Goal: Task Accomplishment & Management: Complete application form

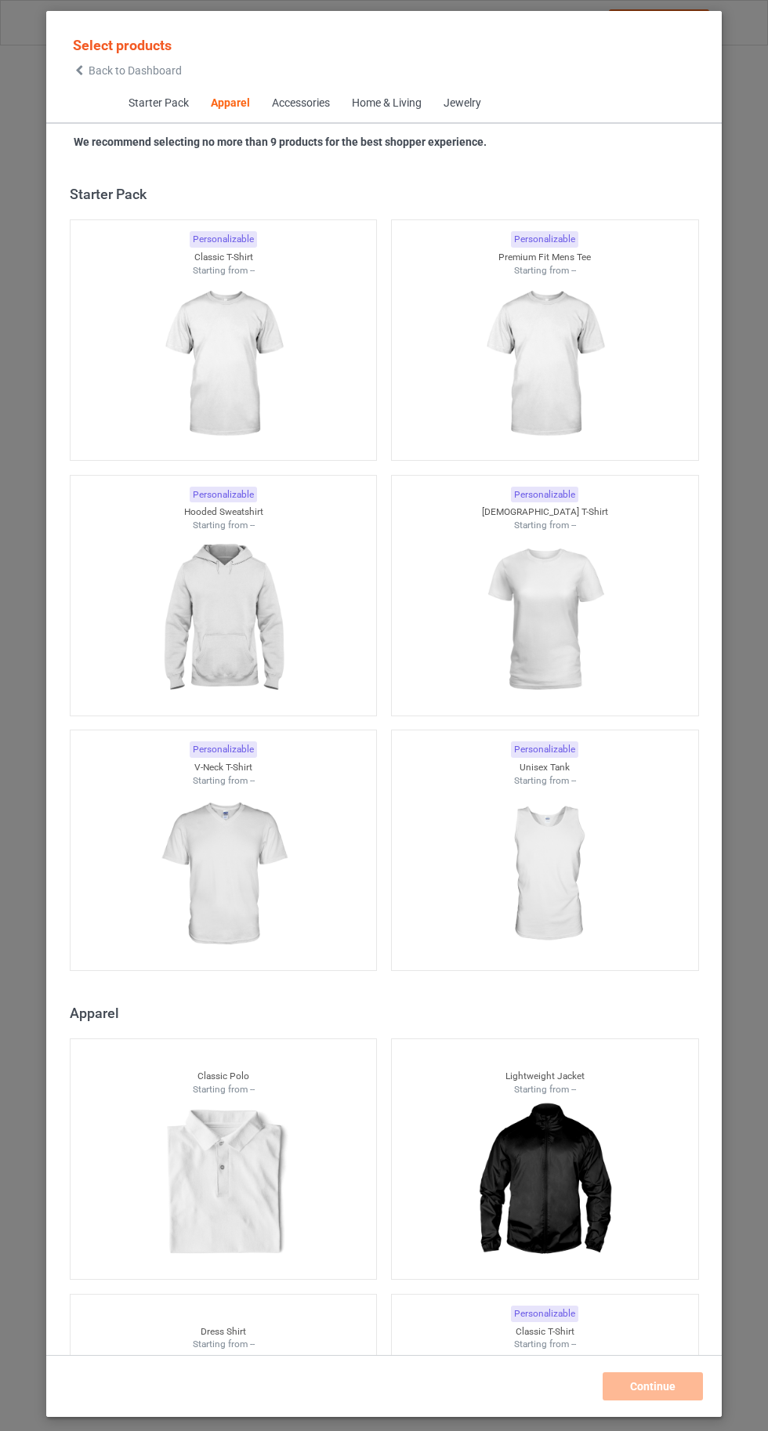
scroll to position [838, 0]
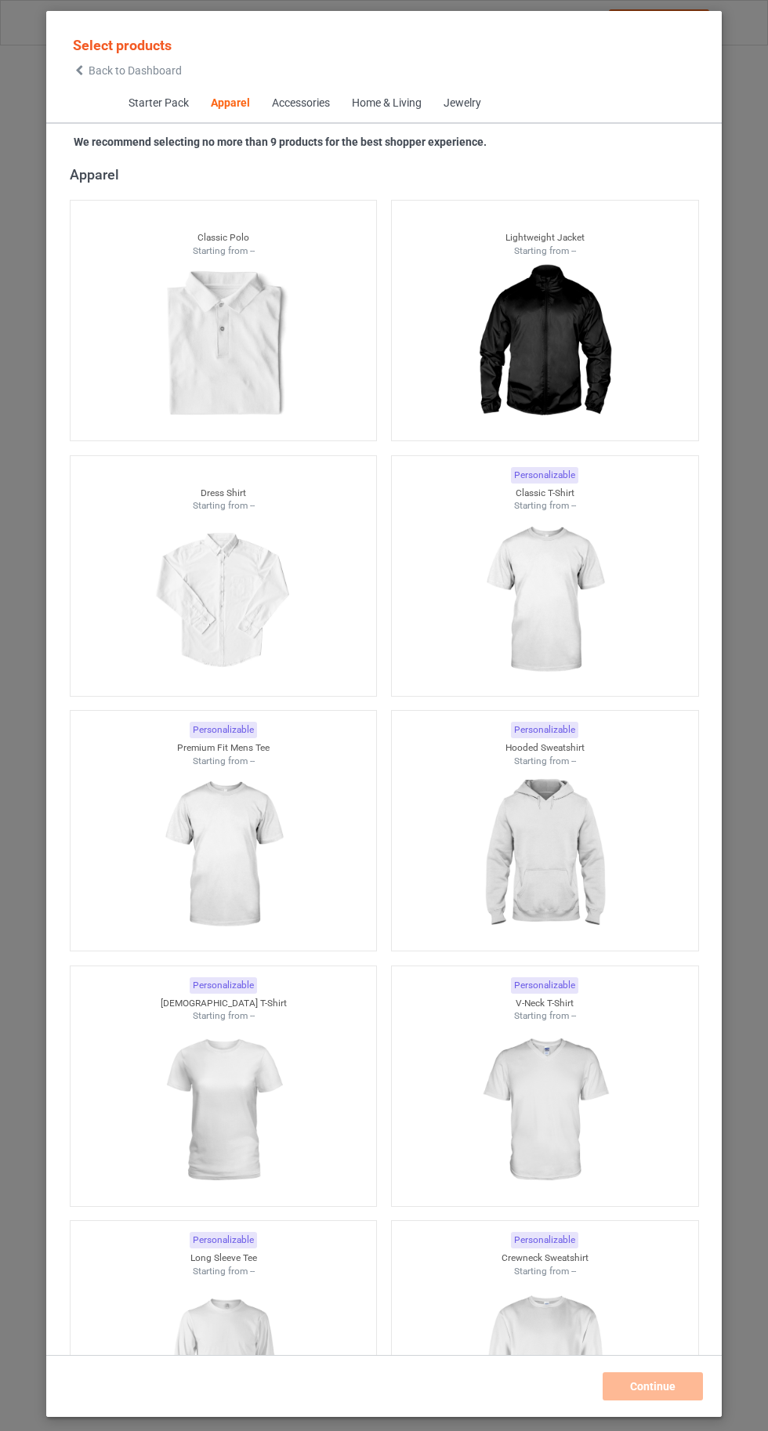
click at [559, 597] on img at bounding box center [544, 600] width 140 height 176
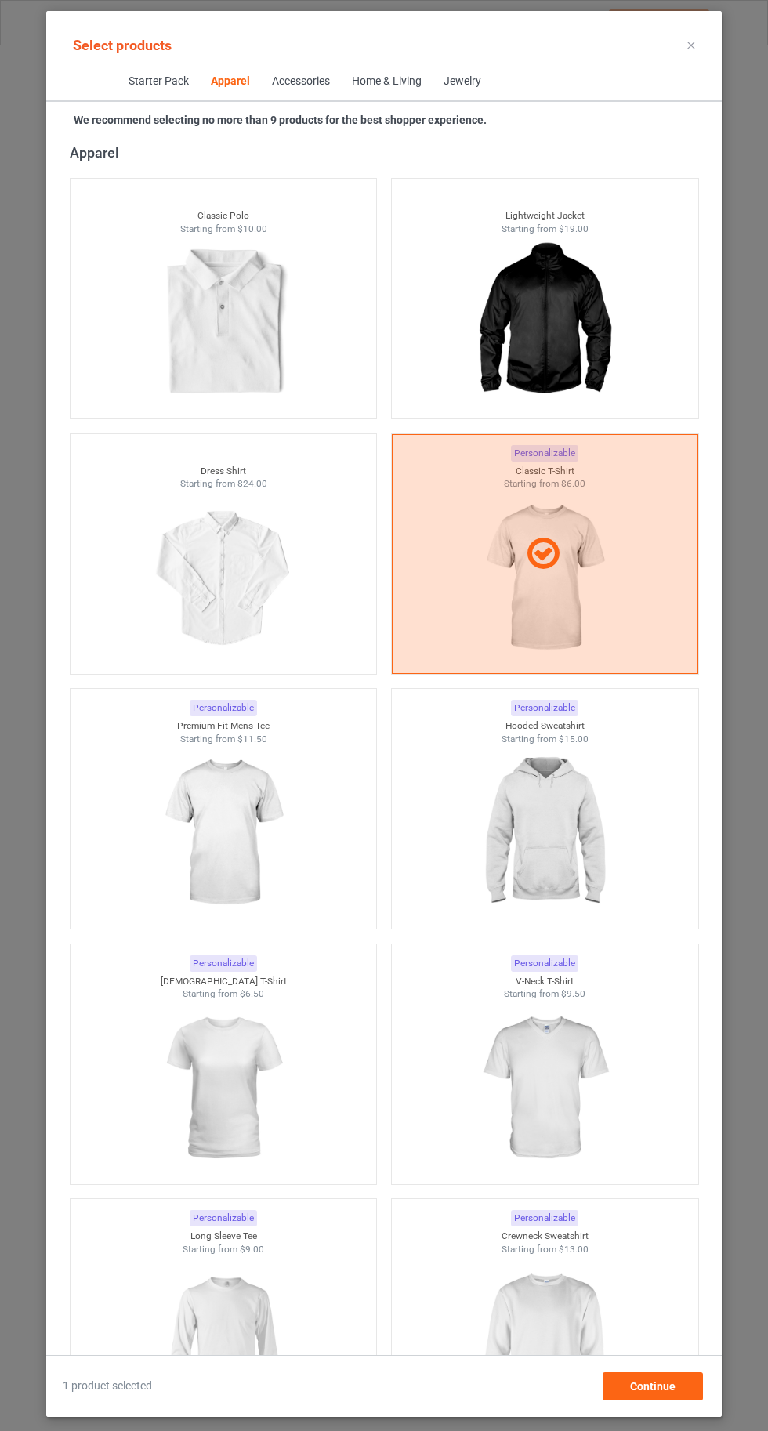
click at [562, 818] on img at bounding box center [544, 833] width 140 height 176
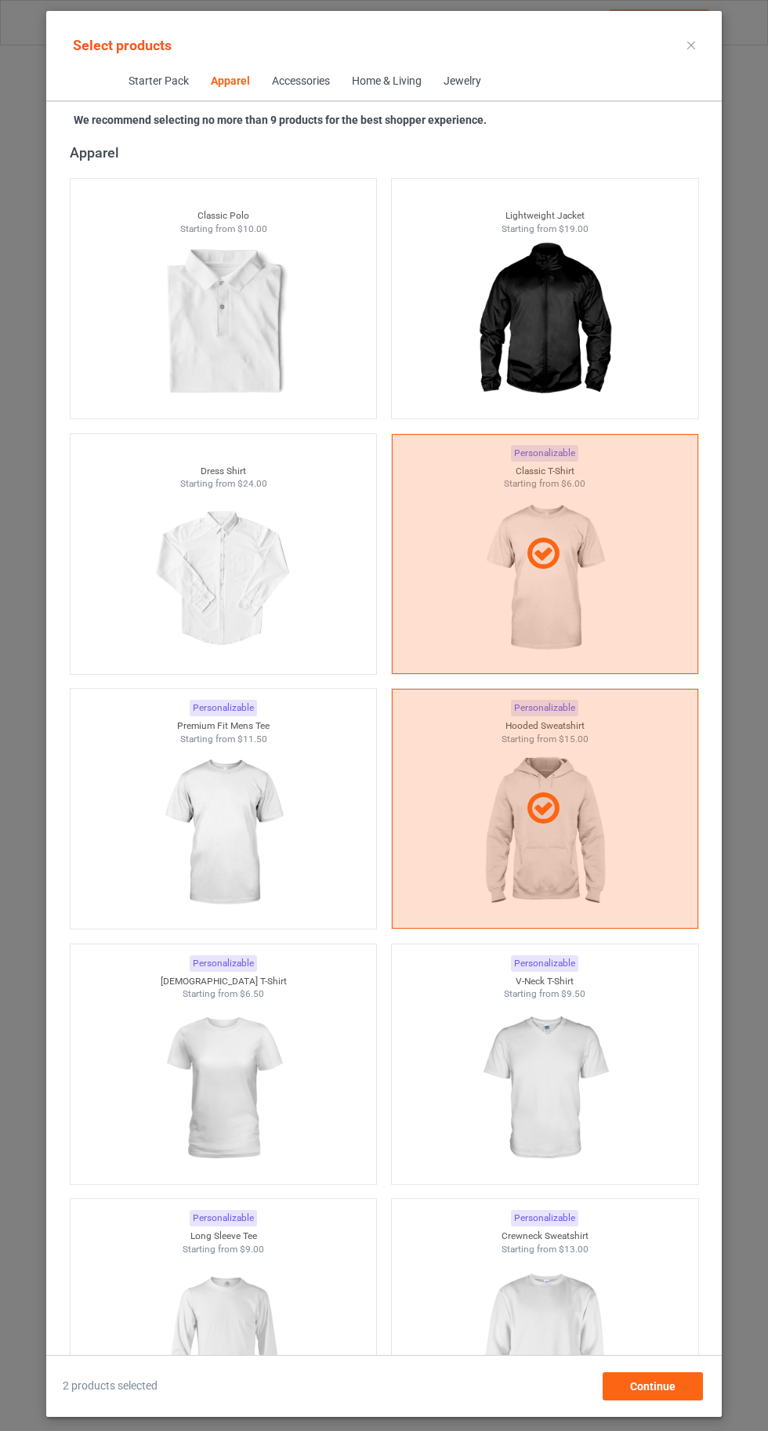
click at [226, 1316] on img at bounding box center [223, 1343] width 140 height 176
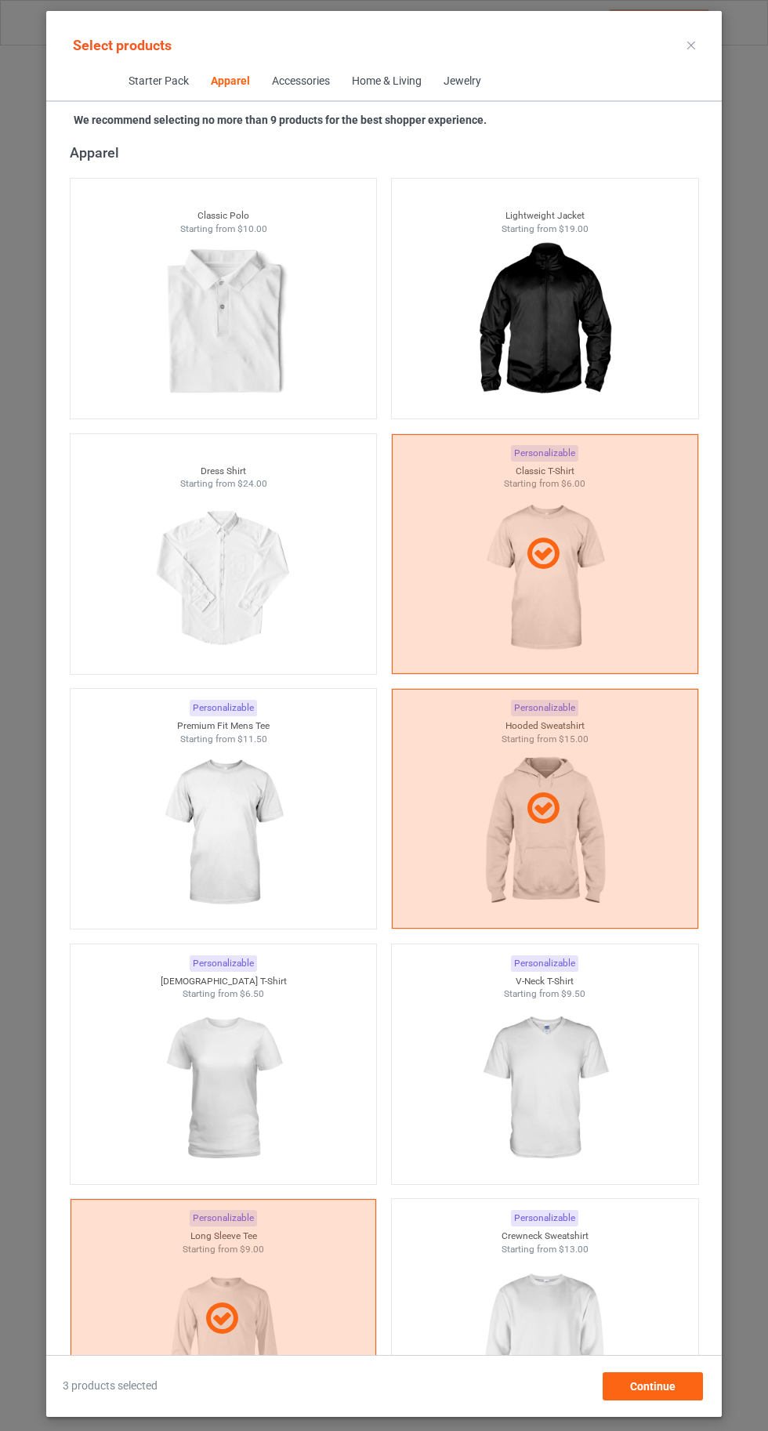
click at [544, 1338] on img at bounding box center [544, 1343] width 140 height 176
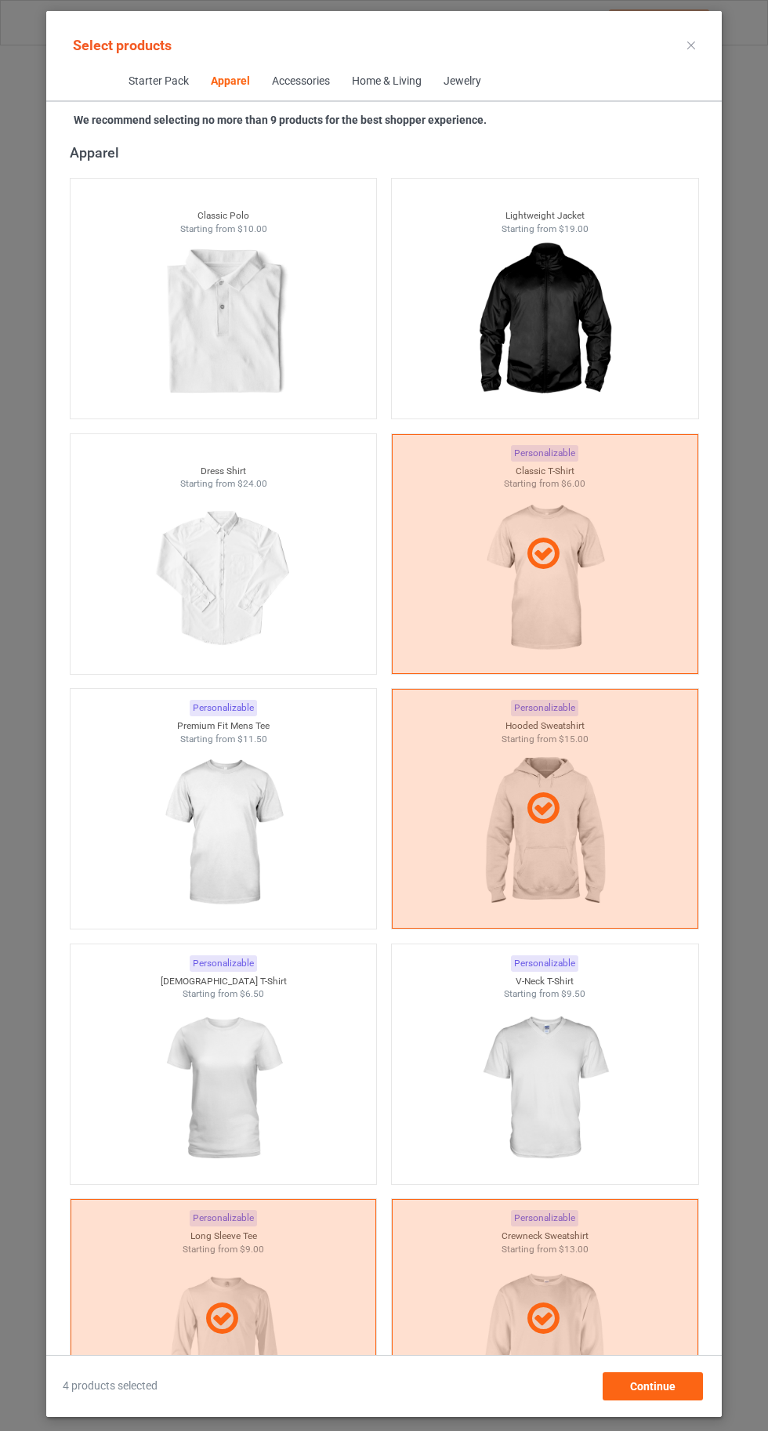
click at [567, 1095] on img at bounding box center [544, 1089] width 140 height 176
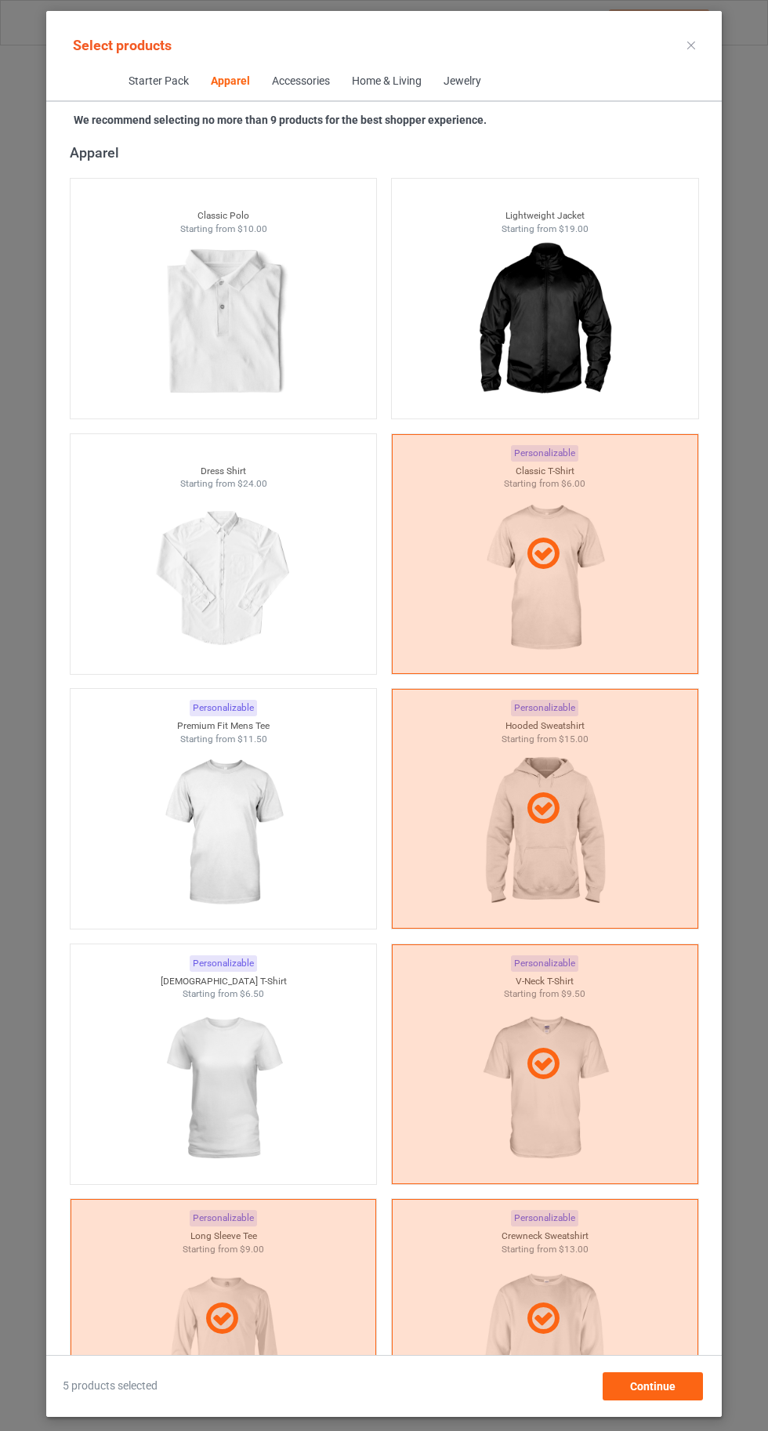
click at [241, 1063] on img at bounding box center [223, 1089] width 140 height 176
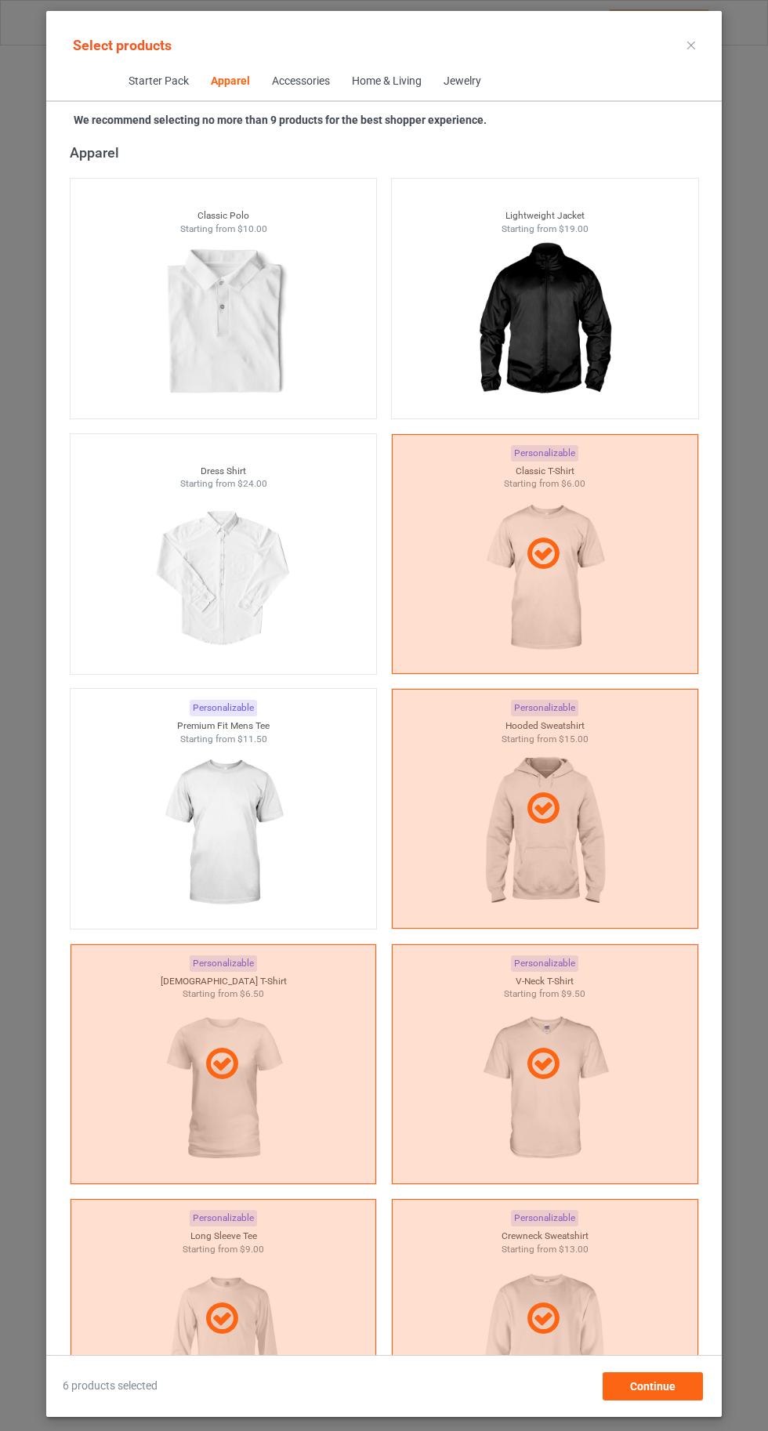
click at [236, 838] on img at bounding box center [223, 833] width 140 height 176
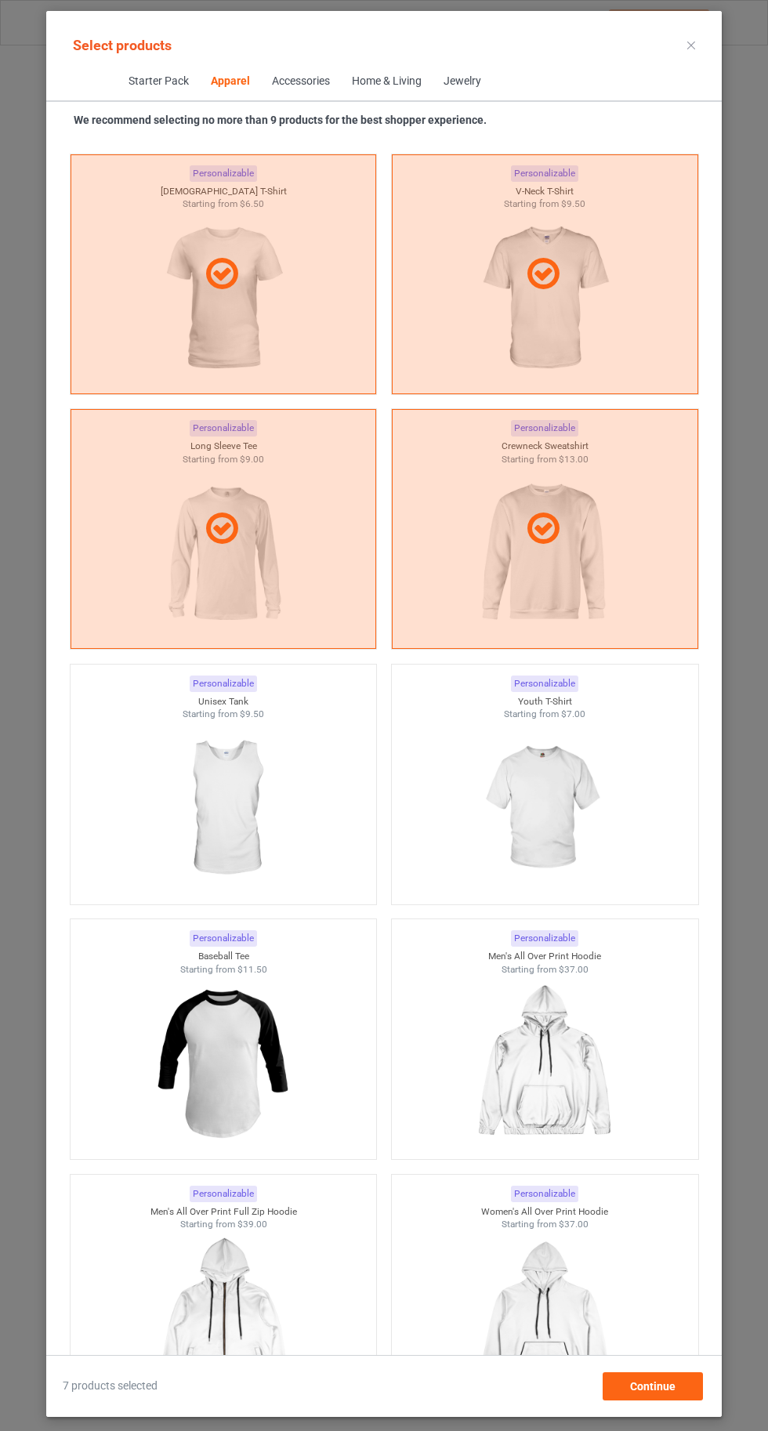
scroll to position [1627, 0]
click at [570, 815] on img at bounding box center [544, 810] width 140 height 176
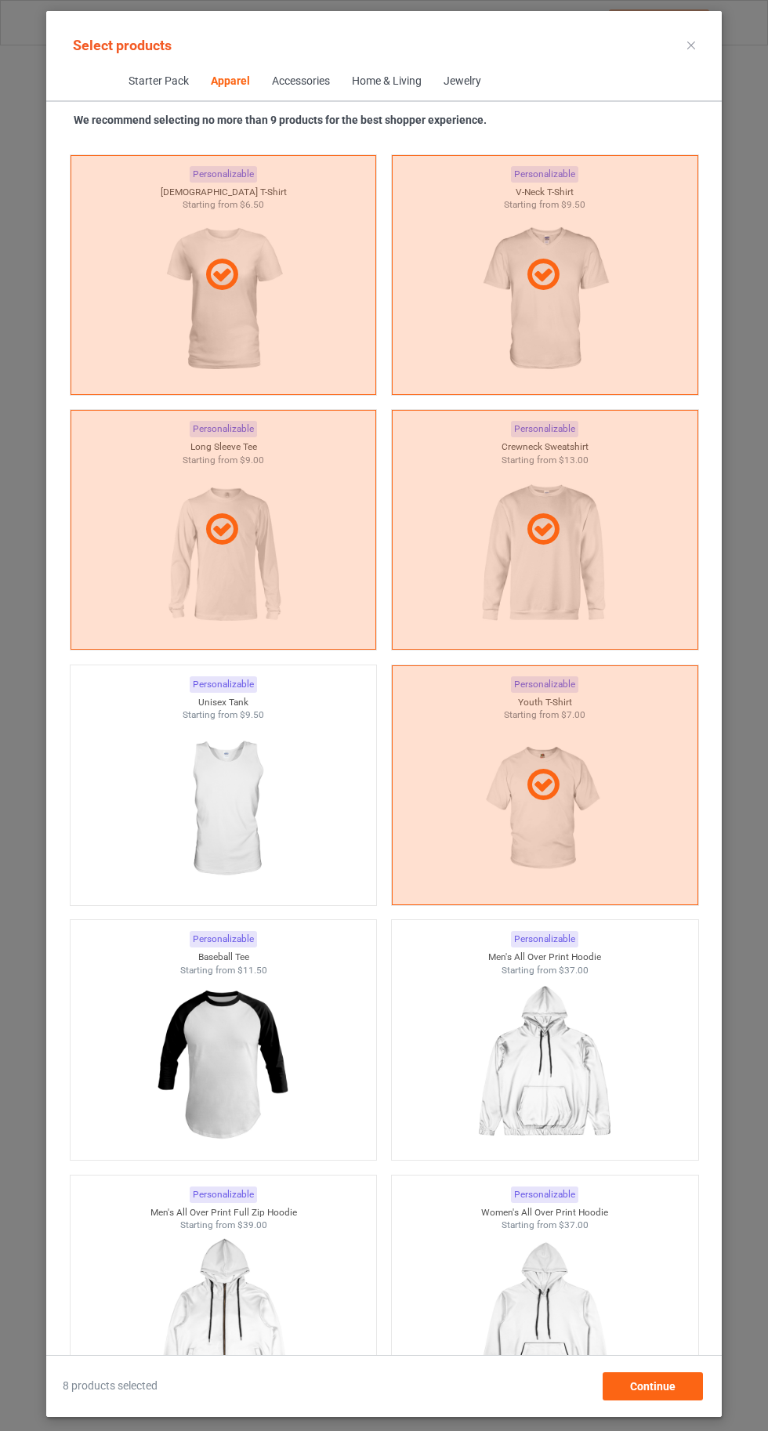
click at [227, 803] on img at bounding box center [223, 810] width 140 height 176
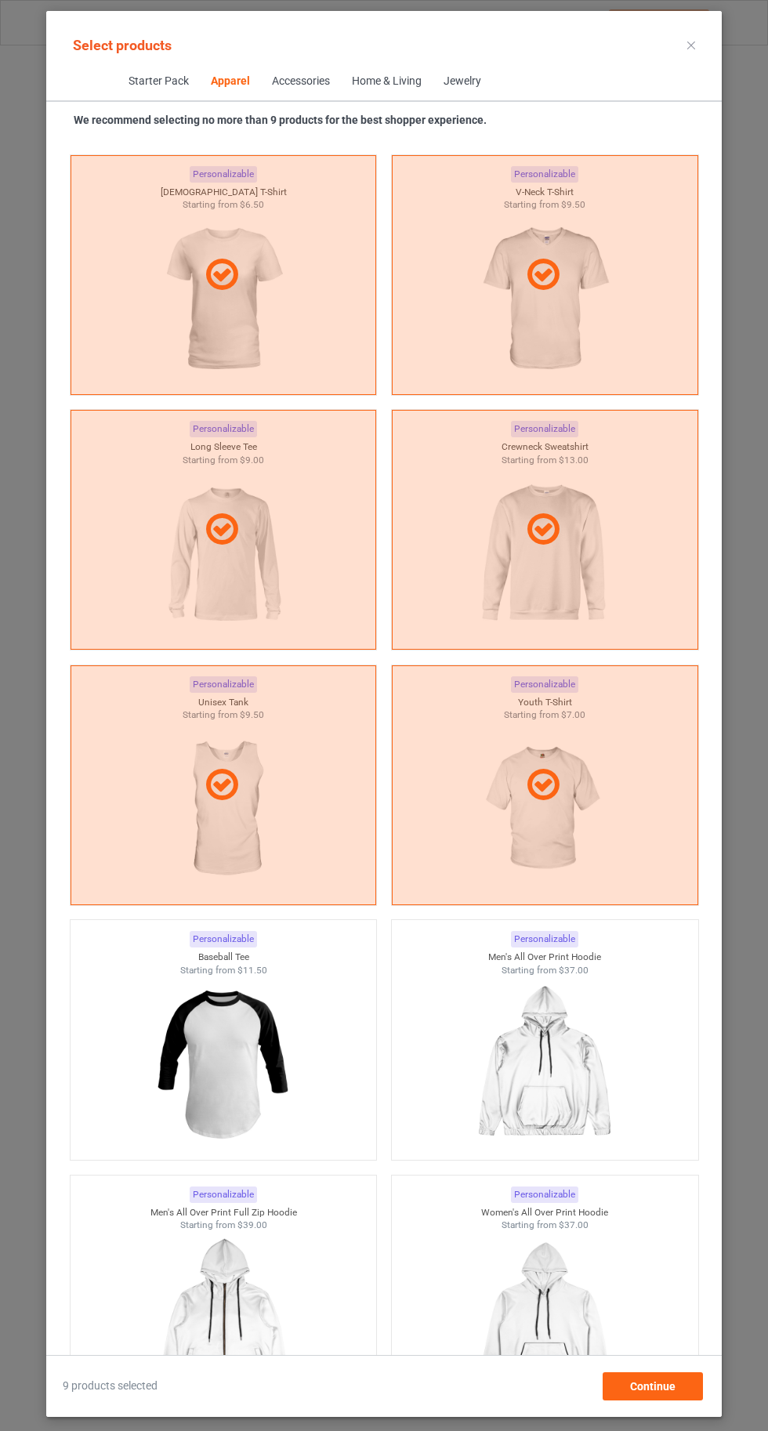
click at [689, 45] on icon at bounding box center [691, 46] width 8 height 8
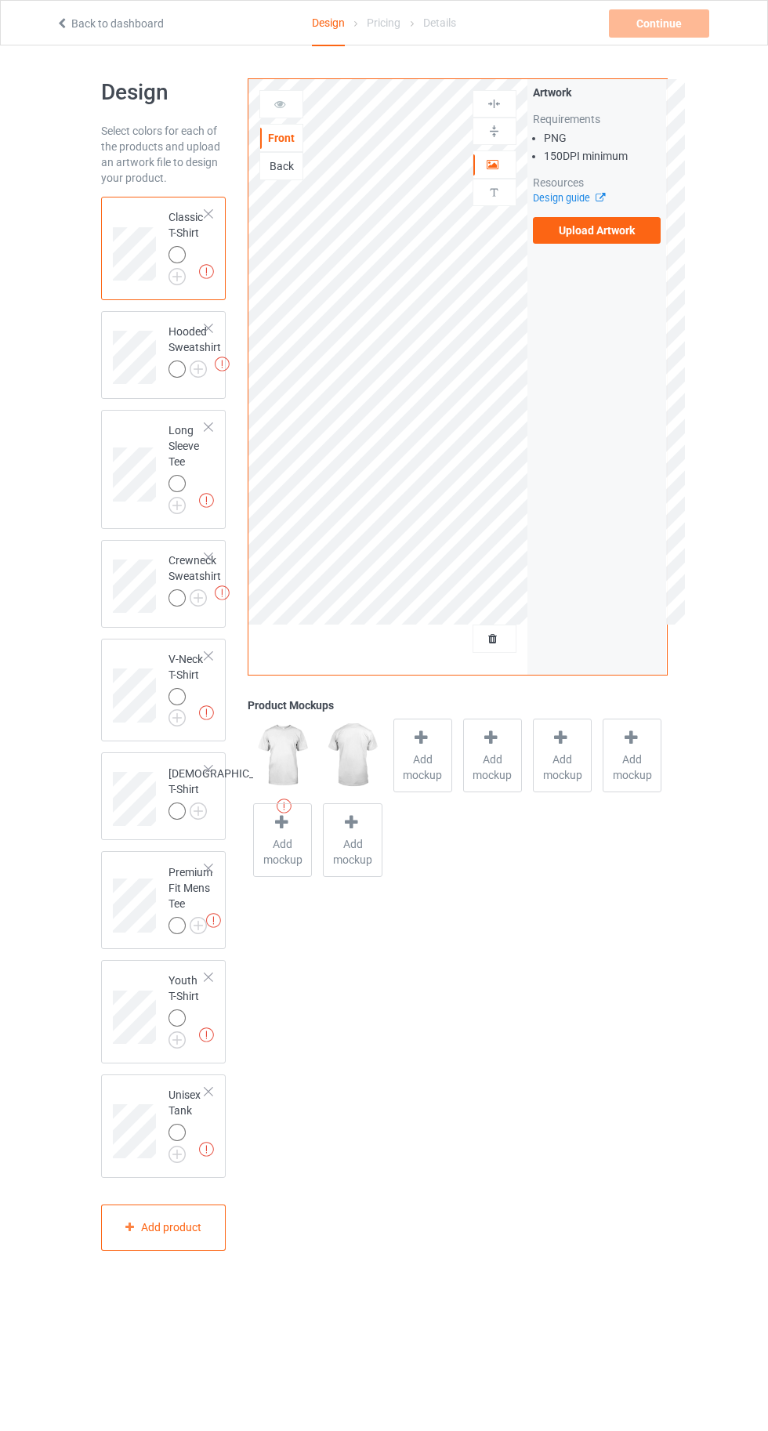
click at [0, 0] on img at bounding box center [0, 0] width 0 height 0
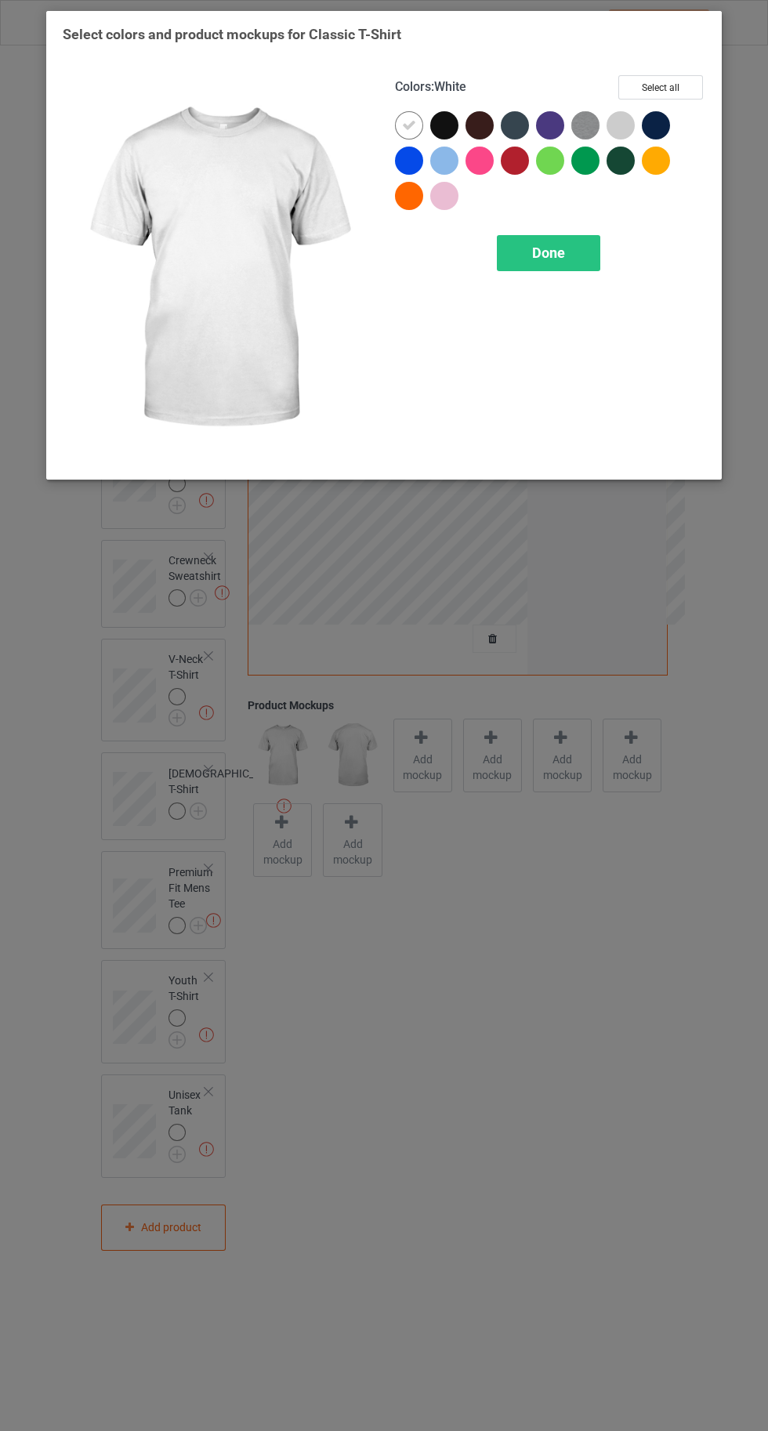
click at [679, 83] on button "Select all" at bounding box center [660, 87] width 85 height 24
click at [530, 259] on div "Done" at bounding box center [548, 253] width 103 height 36
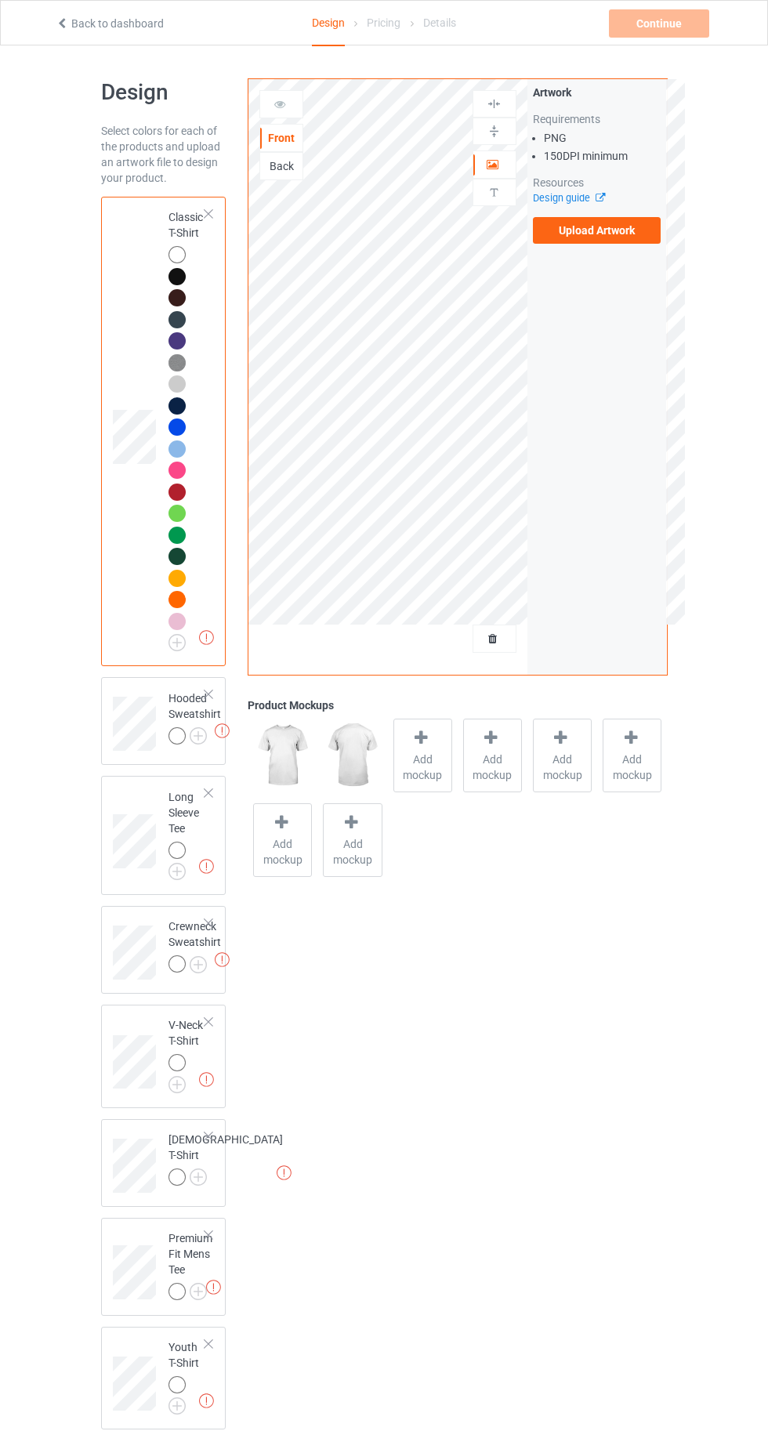
click at [608, 228] on label "Upload Artwork" at bounding box center [597, 230] width 128 height 27
click at [0, 0] on input "Upload Artwork" at bounding box center [0, 0] width 0 height 0
click at [0, 0] on img at bounding box center [0, 0] width 0 height 0
click at [603, 230] on label "Upload Artwork" at bounding box center [597, 230] width 128 height 27
click at [0, 0] on input "Upload Artwork" at bounding box center [0, 0] width 0 height 0
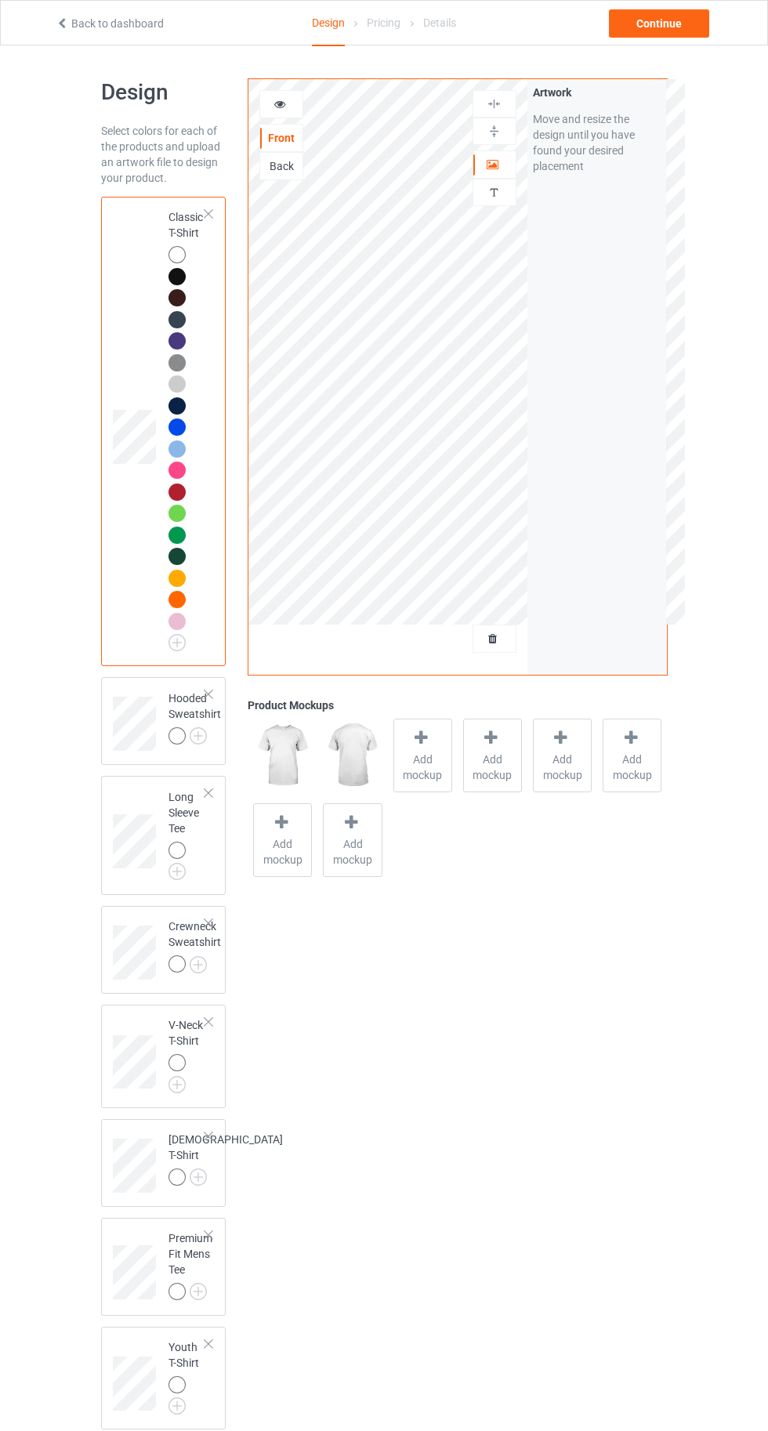
click at [0, 0] on img at bounding box center [0, 0] width 0 height 0
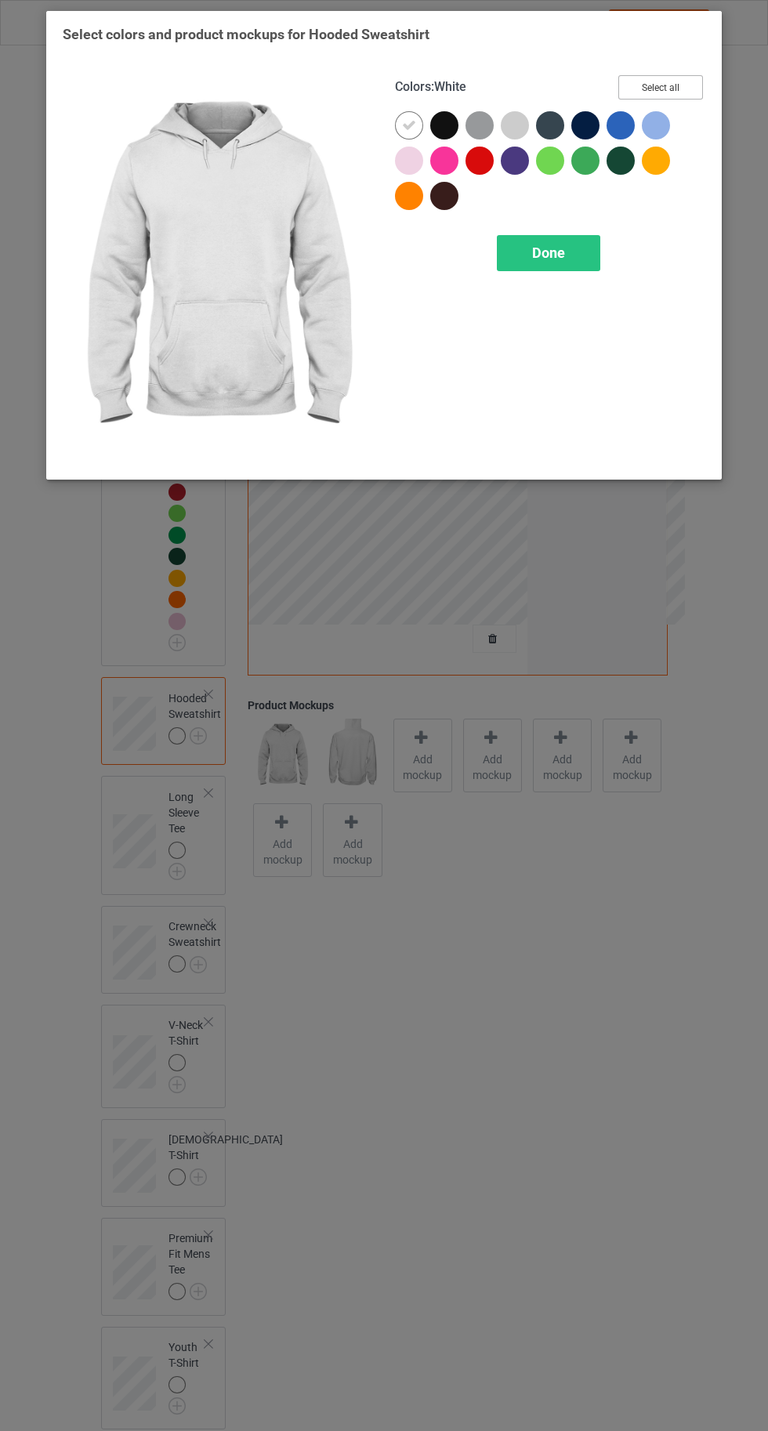
click at [675, 82] on button "Select all" at bounding box center [660, 87] width 85 height 24
click at [547, 252] on span "Done" at bounding box center [548, 252] width 33 height 16
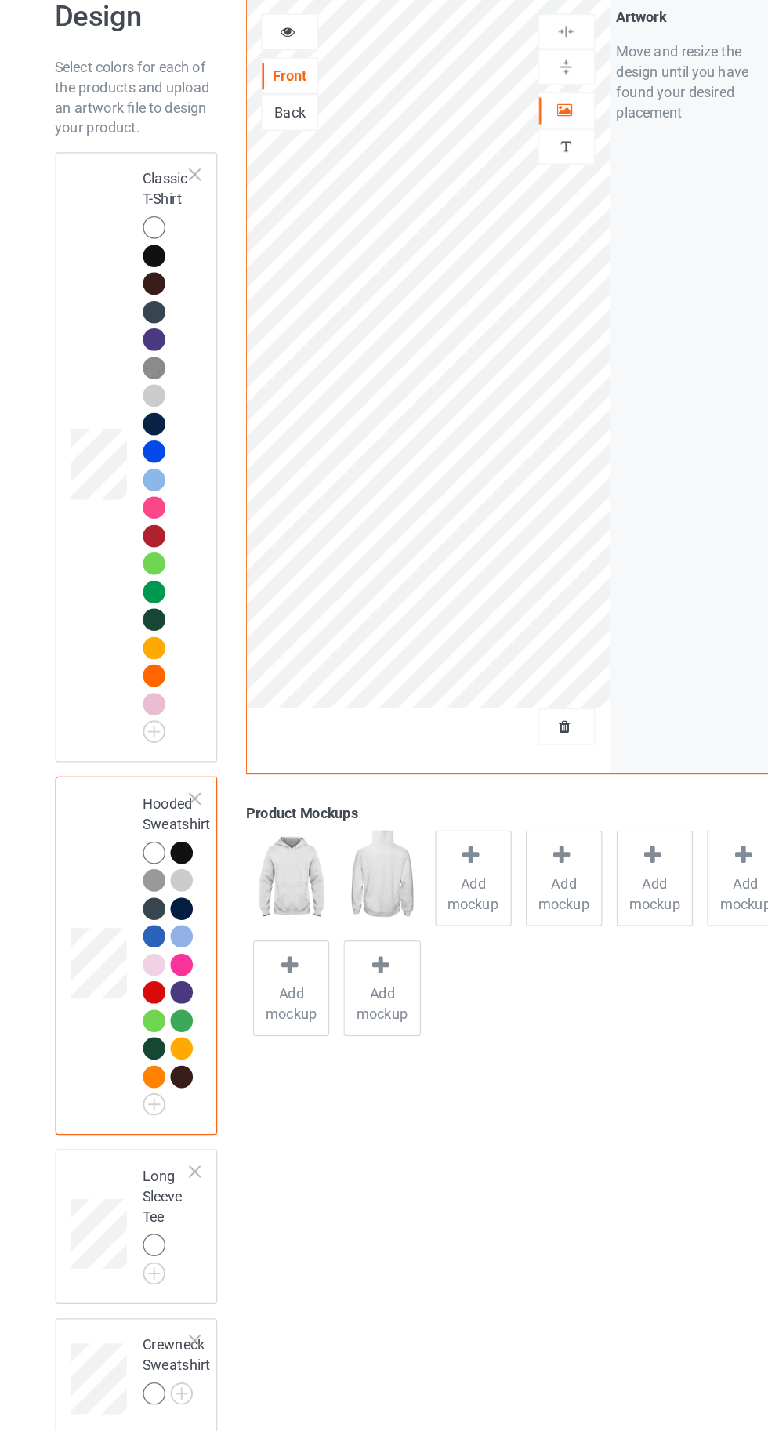
click at [171, 392] on div at bounding box center [179, 386] width 22 height 22
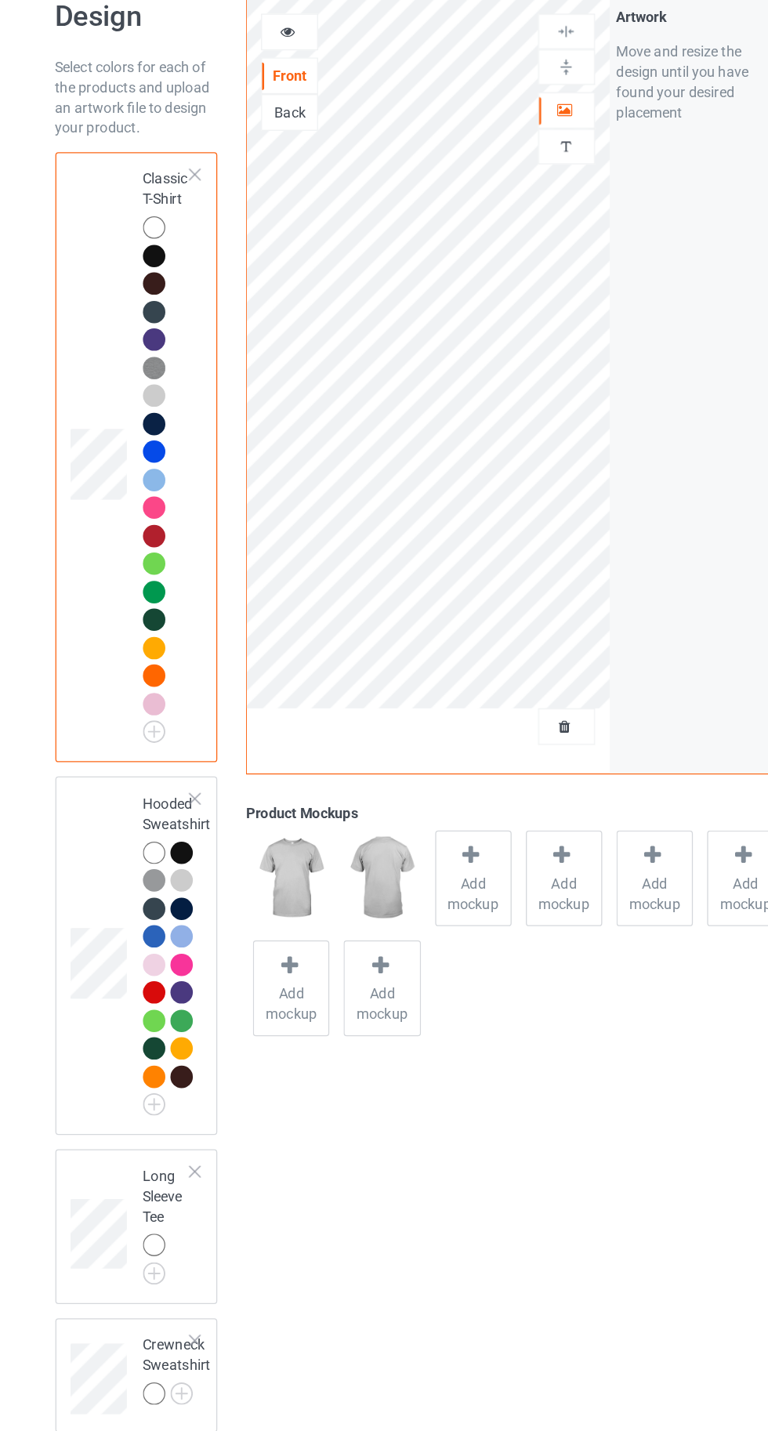
click at [171, 247] on div at bounding box center [176, 254] width 17 height 17
click at [175, 382] on div at bounding box center [176, 383] width 17 height 17
click at [0, 0] on img at bounding box center [0, 0] width 0 height 0
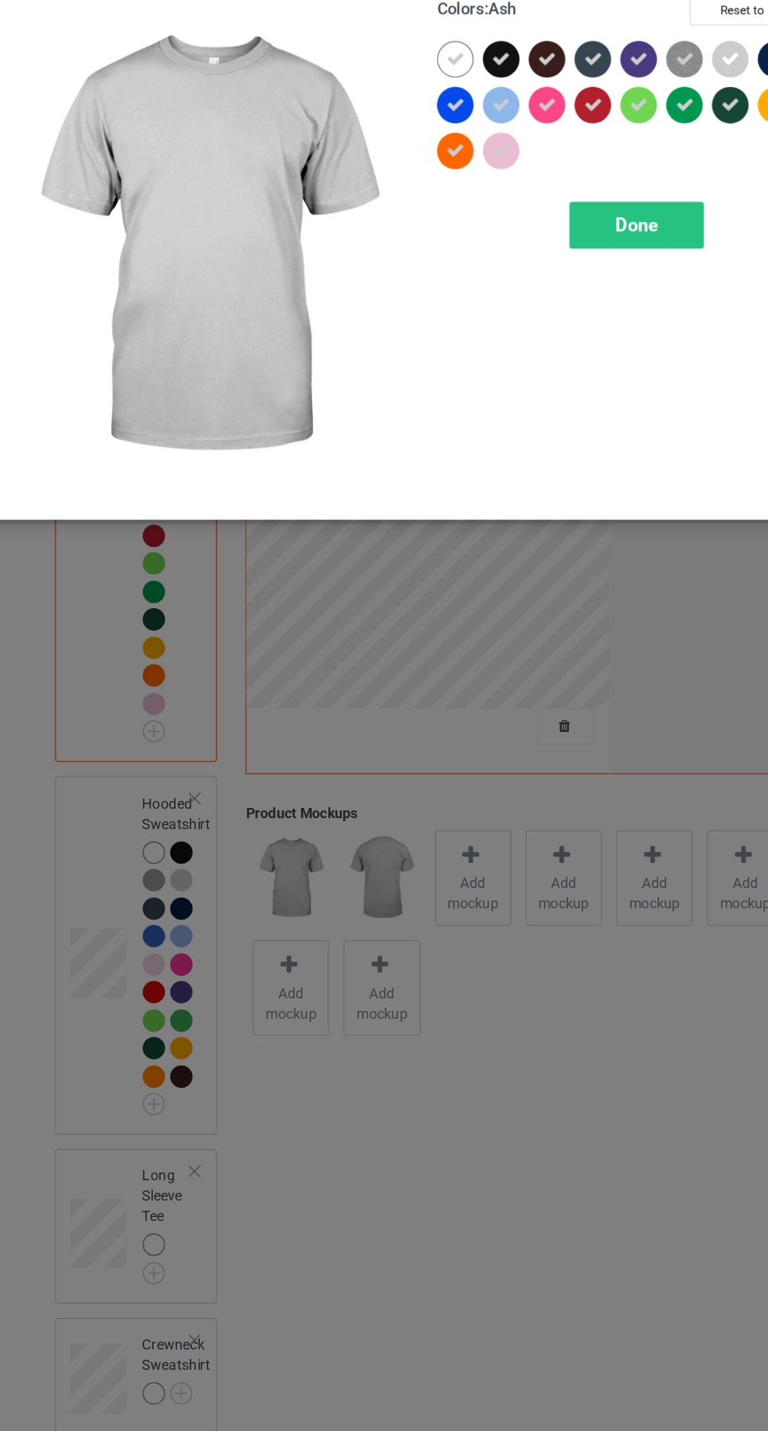
click at [543, 240] on div "Done" at bounding box center [548, 253] width 103 height 36
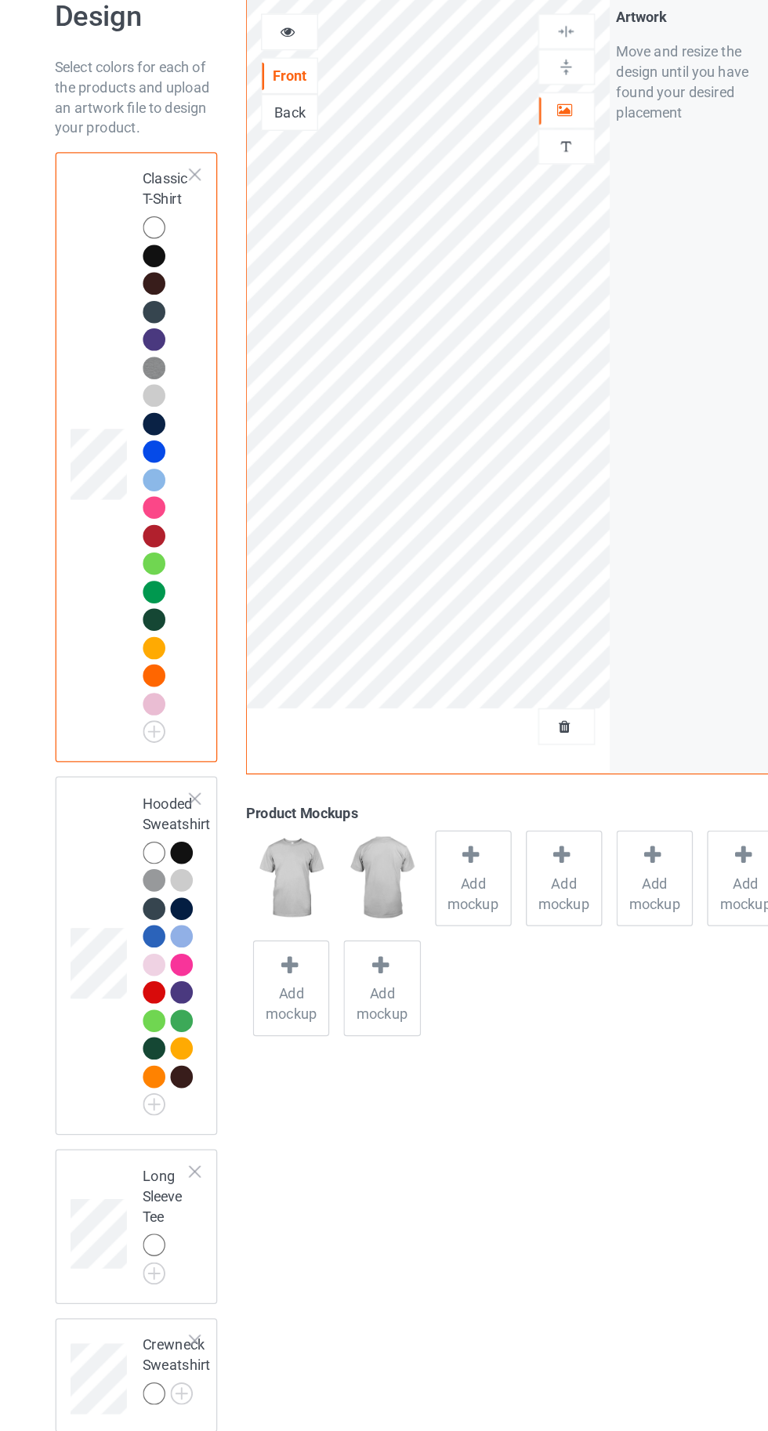
click at [173, 272] on div at bounding box center [176, 276] width 17 height 17
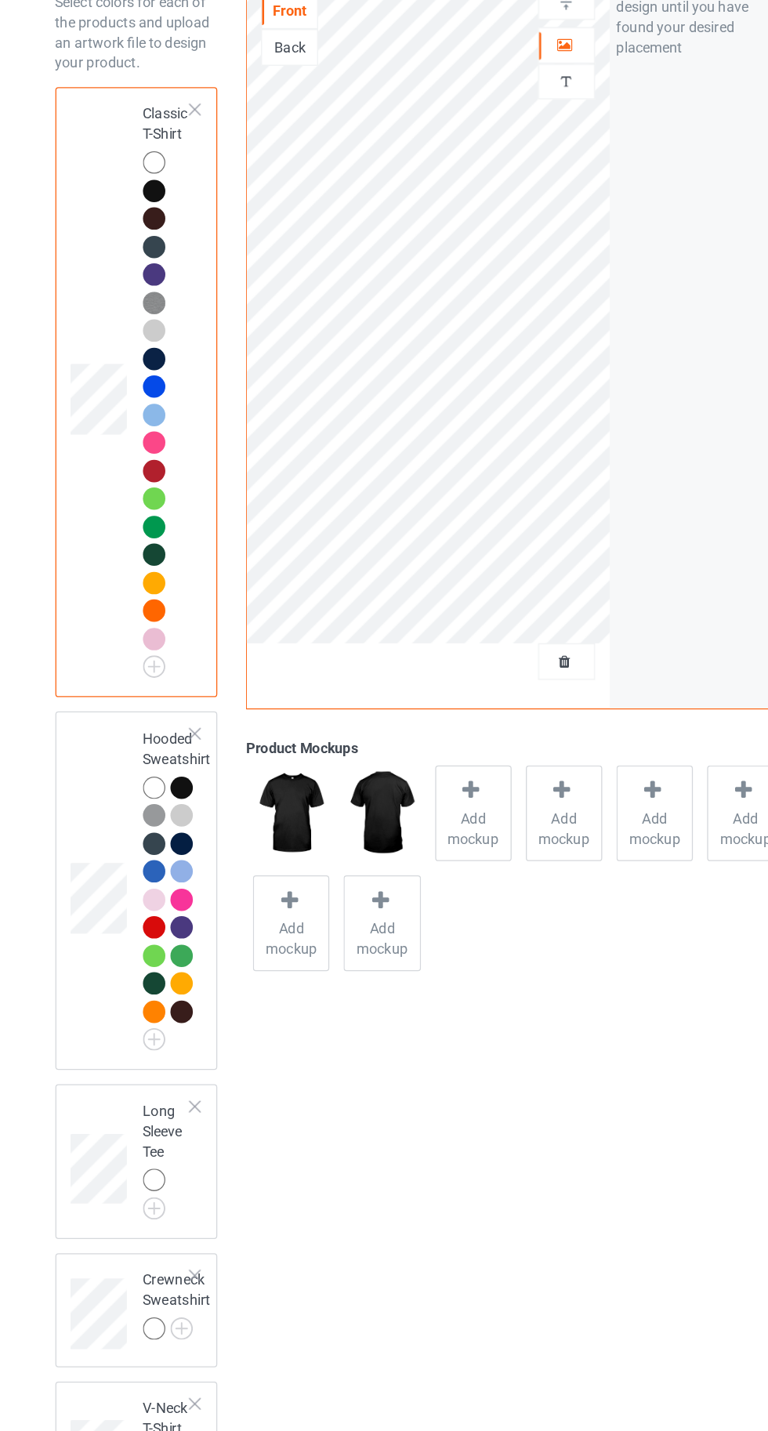
click at [0, 0] on img at bounding box center [0, 0] width 0 height 0
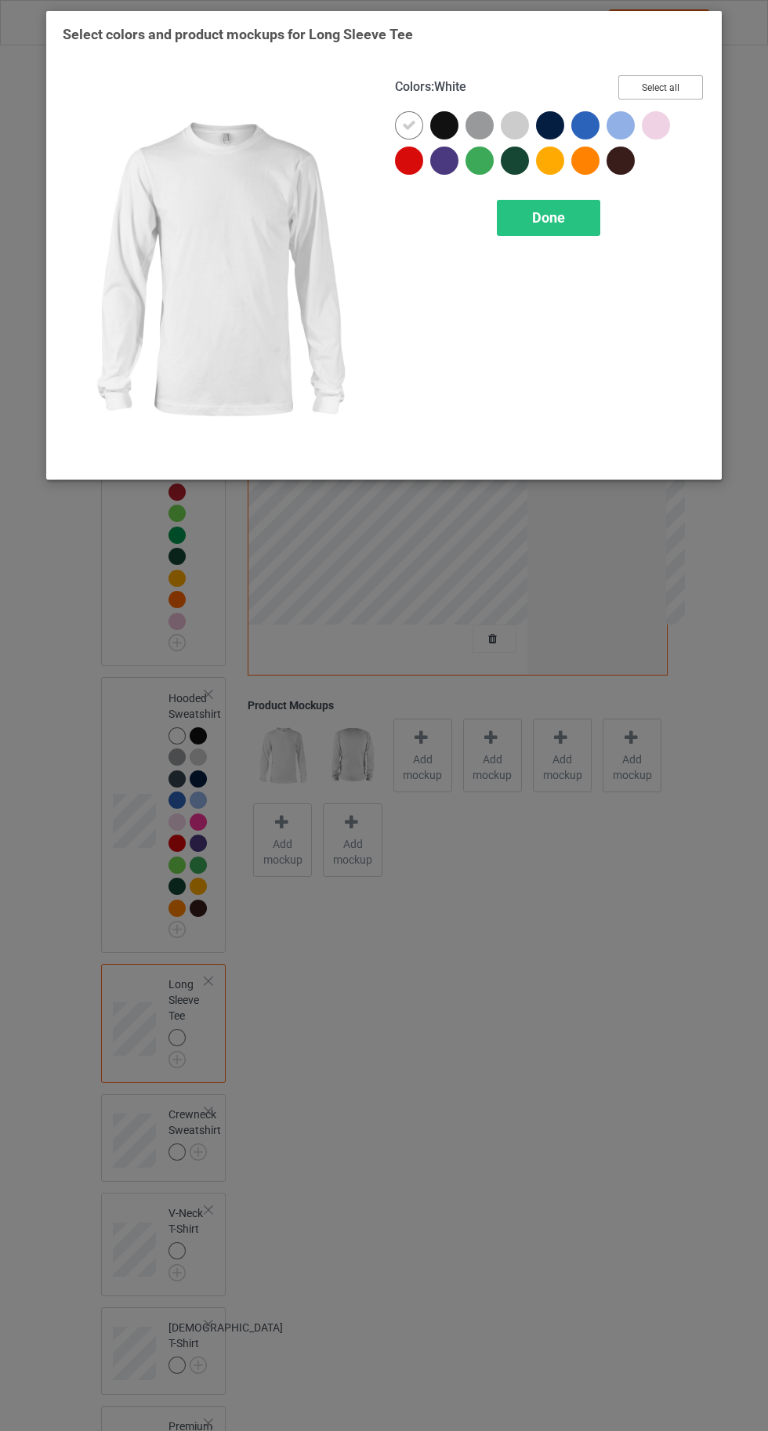
click at [684, 81] on button "Select all" at bounding box center [660, 87] width 85 height 24
click at [546, 216] on span "Done" at bounding box center [548, 217] width 33 height 16
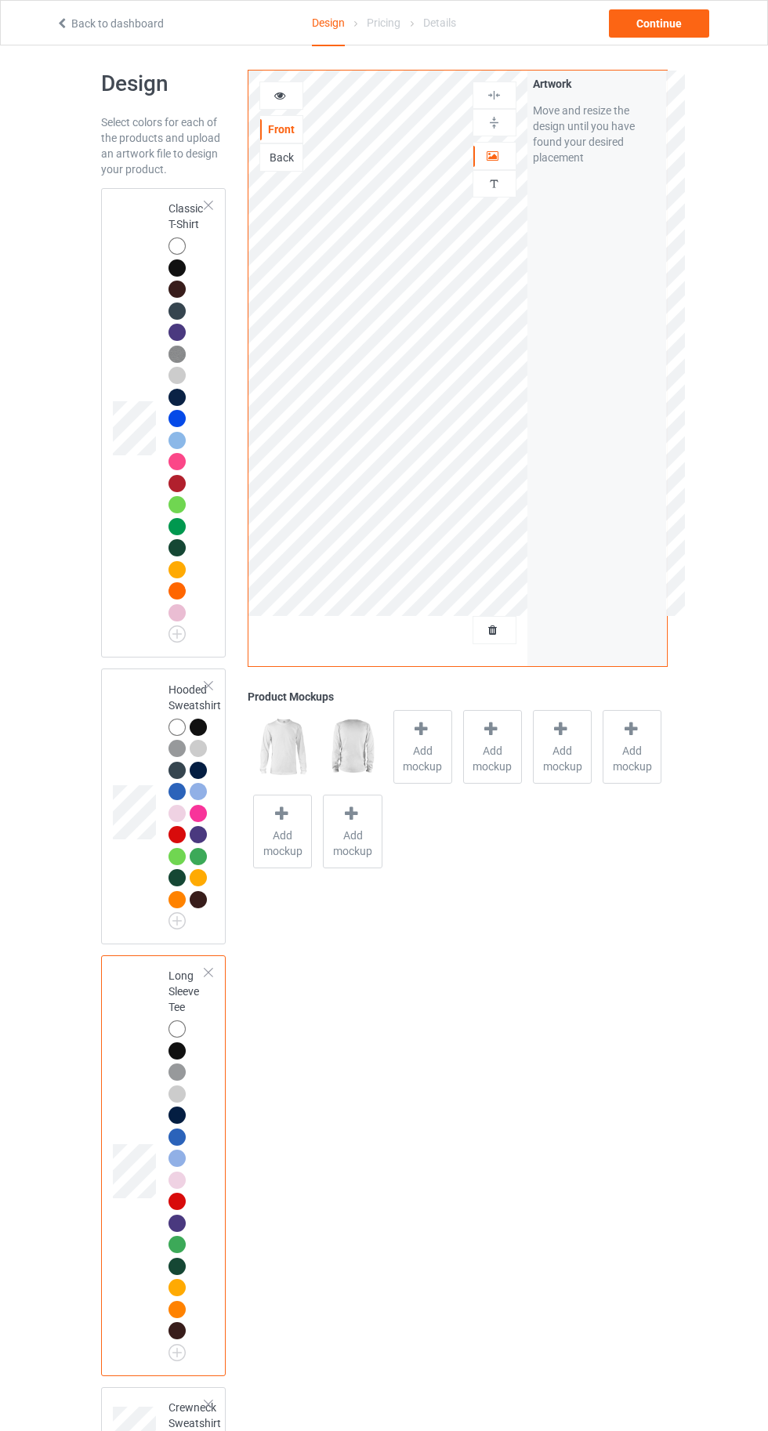
scroll to position [143, 0]
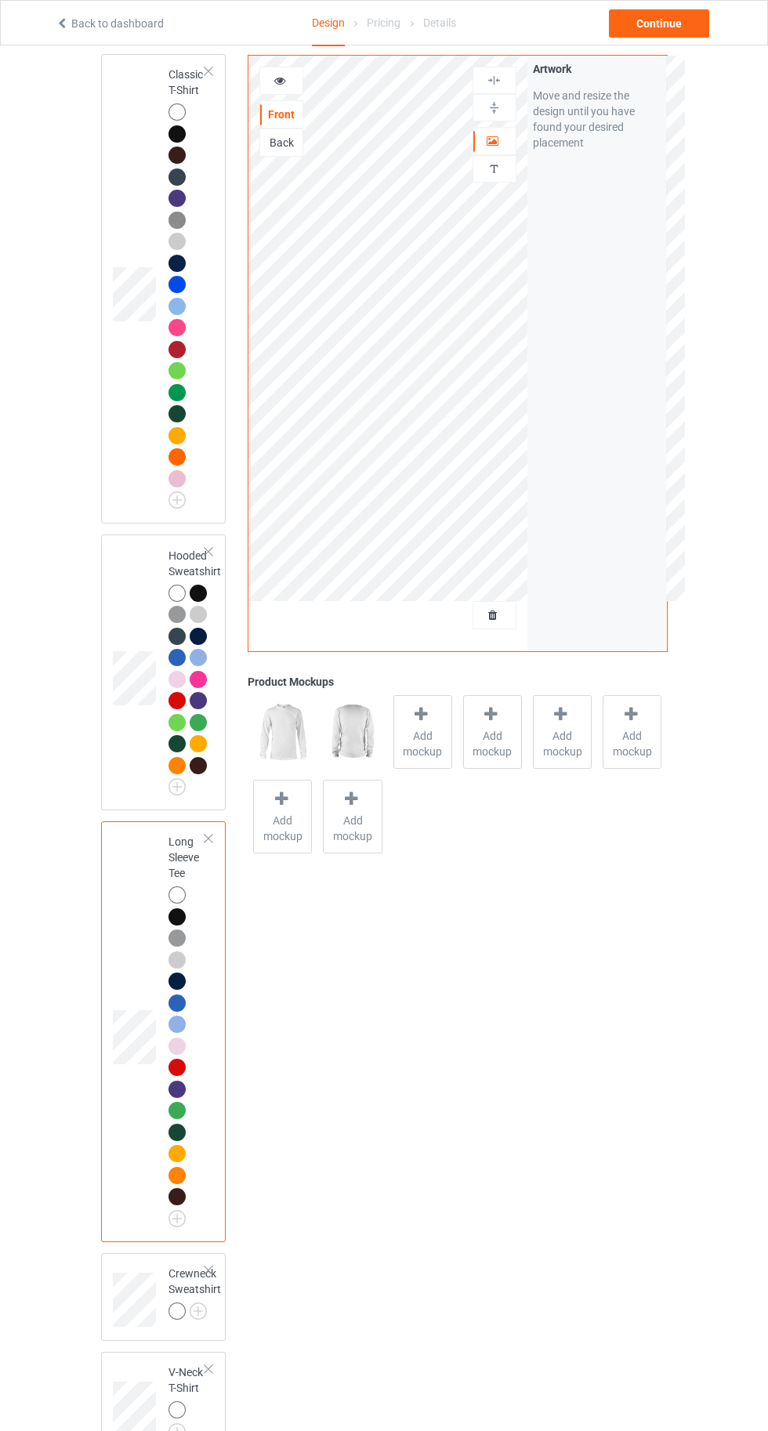
click at [0, 0] on img at bounding box center [0, 0] width 0 height 0
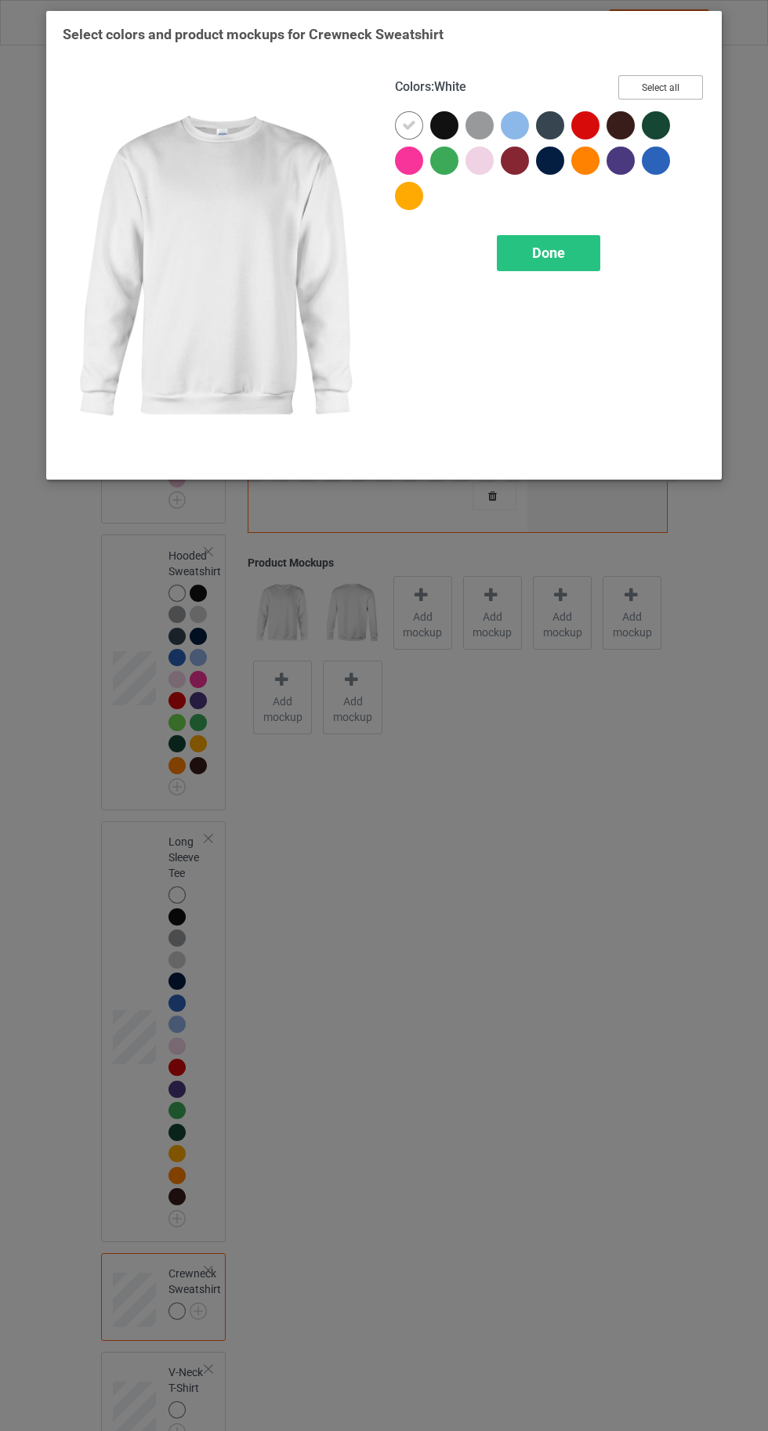
click at [661, 87] on button "Select all" at bounding box center [660, 87] width 85 height 24
click at [556, 250] on span "Done" at bounding box center [548, 252] width 33 height 16
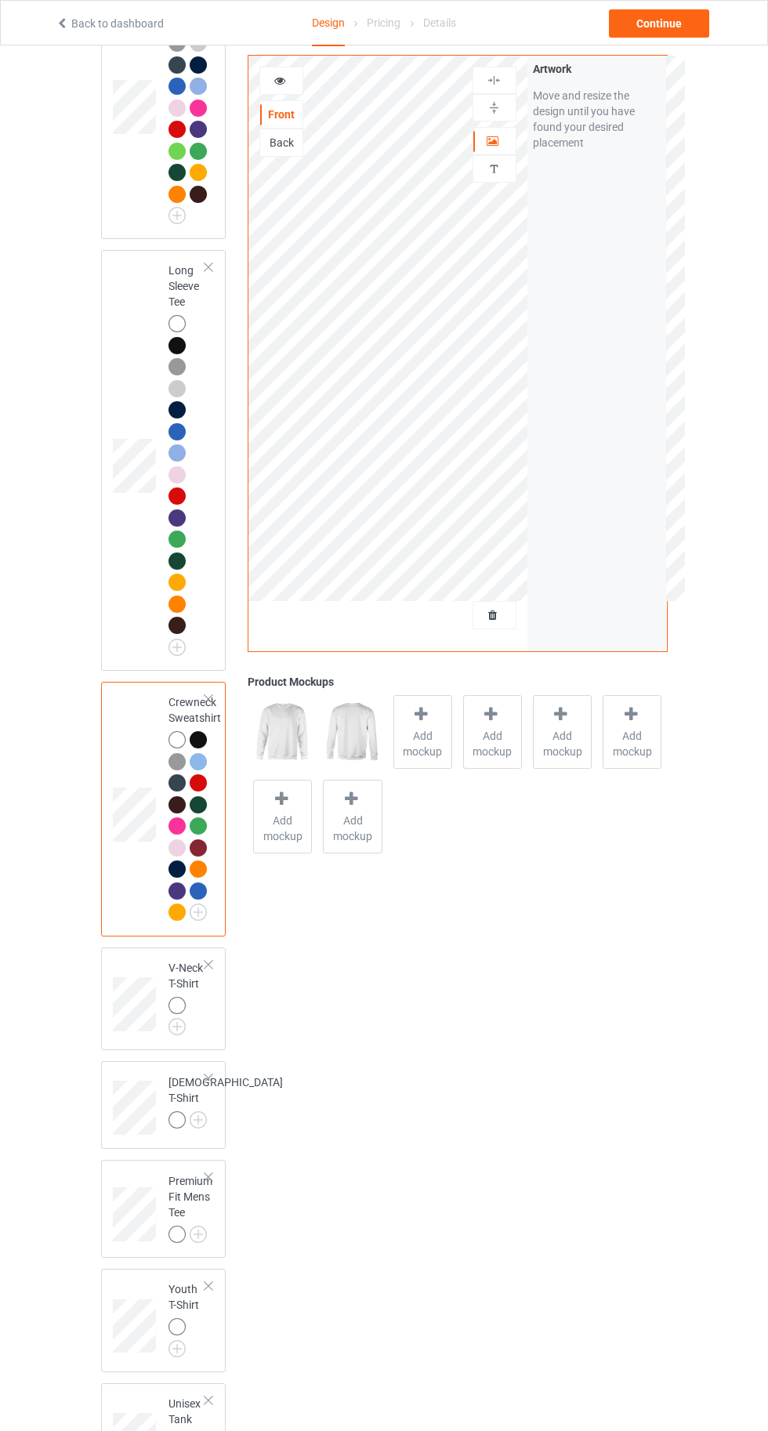
scroll to position [780, 0]
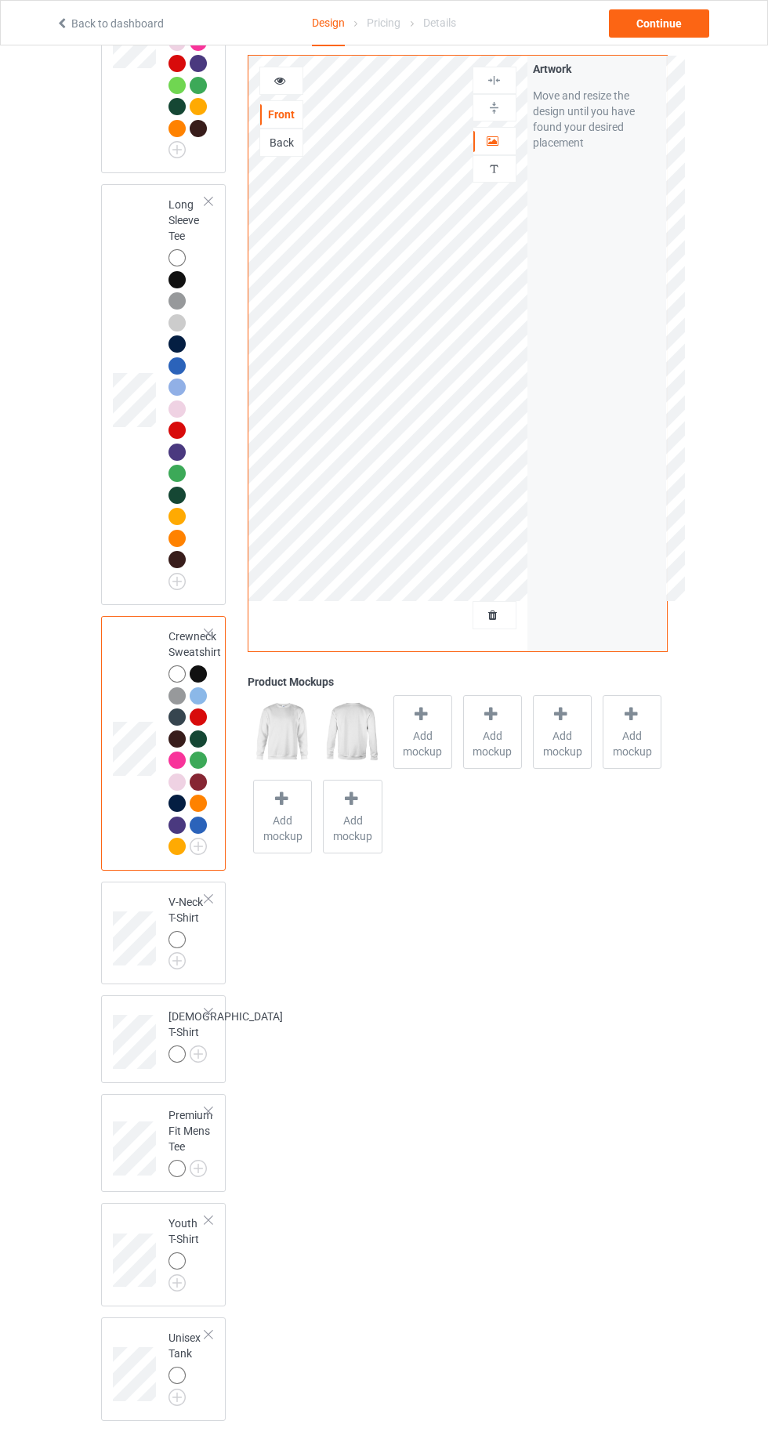
click at [0, 0] on img at bounding box center [0, 0] width 0 height 0
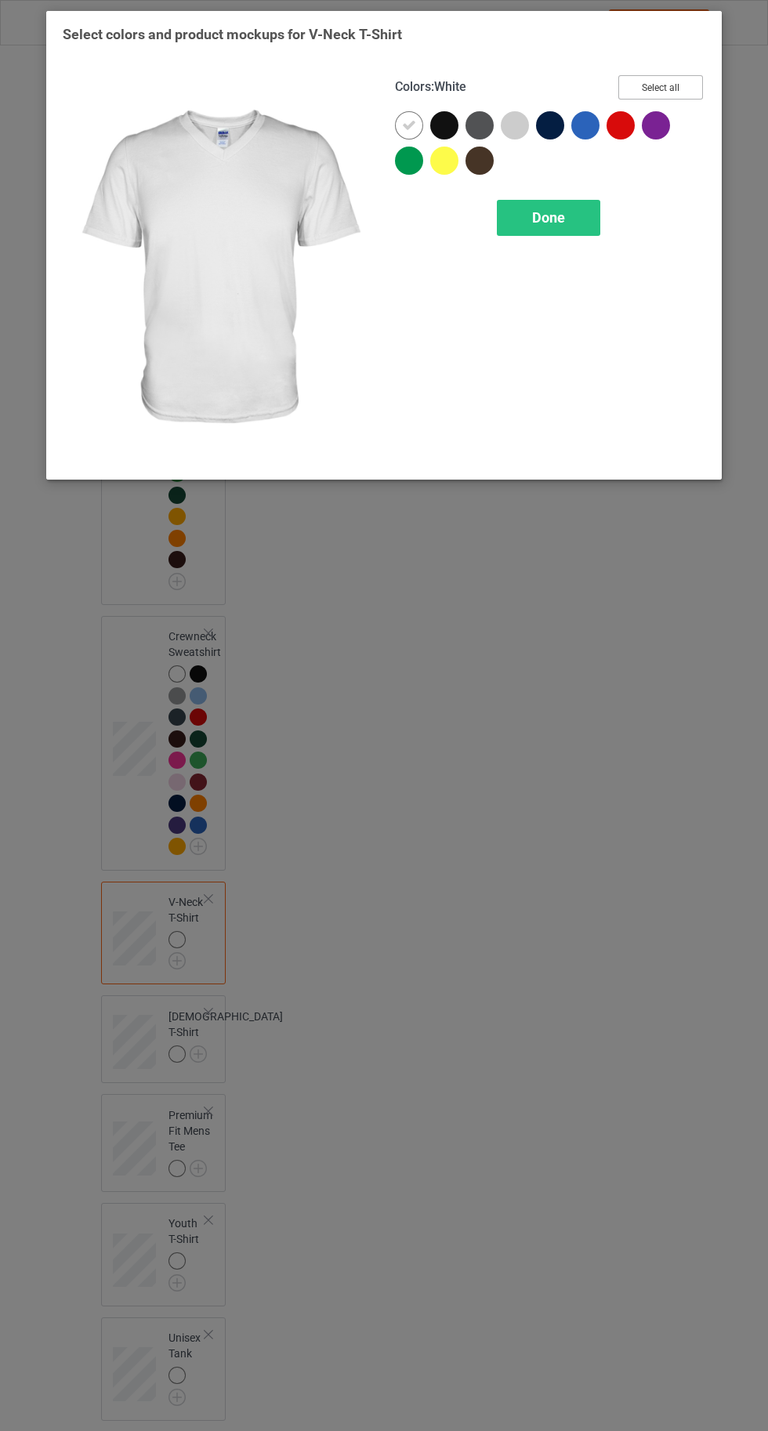
click at [675, 85] on button "Select all" at bounding box center [660, 87] width 85 height 24
click at [544, 219] on span "Done" at bounding box center [548, 217] width 33 height 16
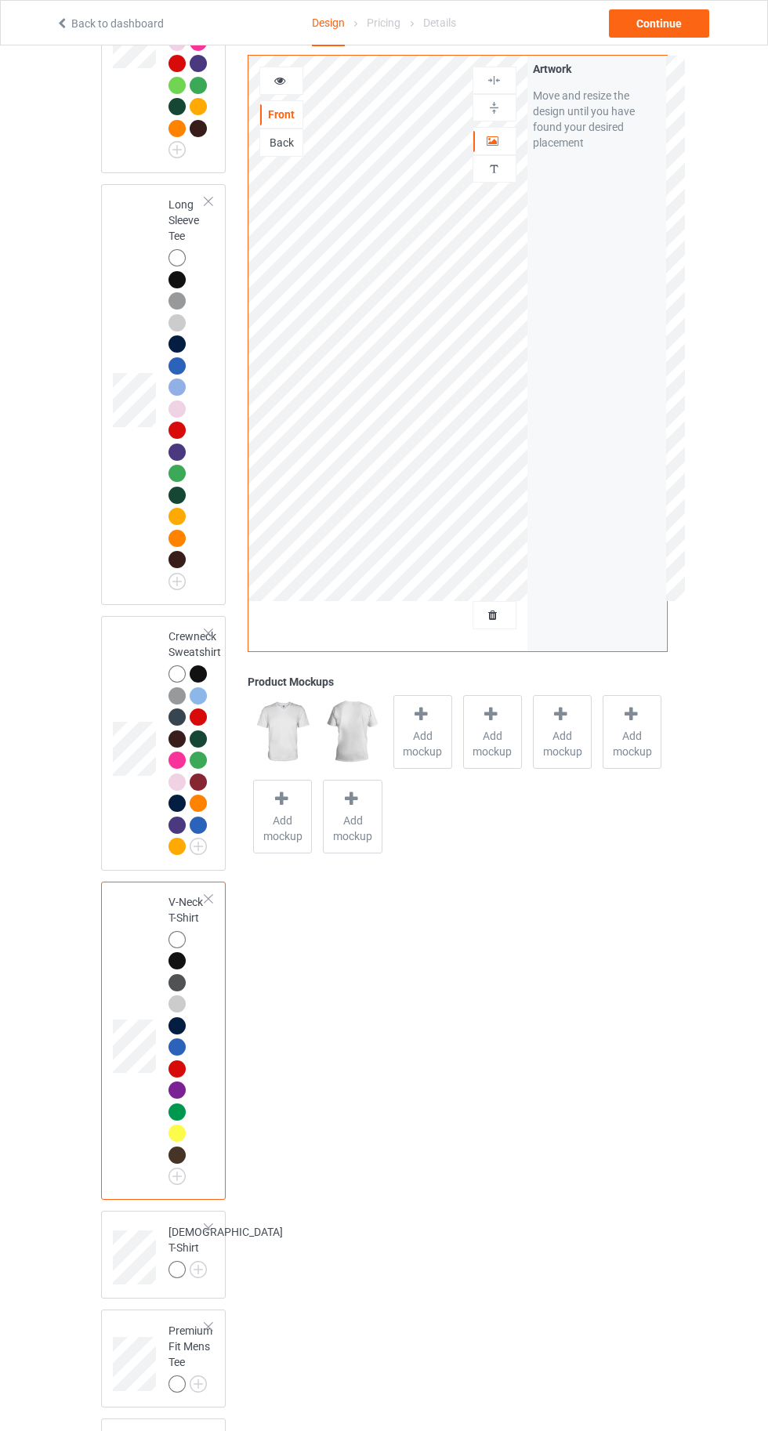
scroll to position [995, 0]
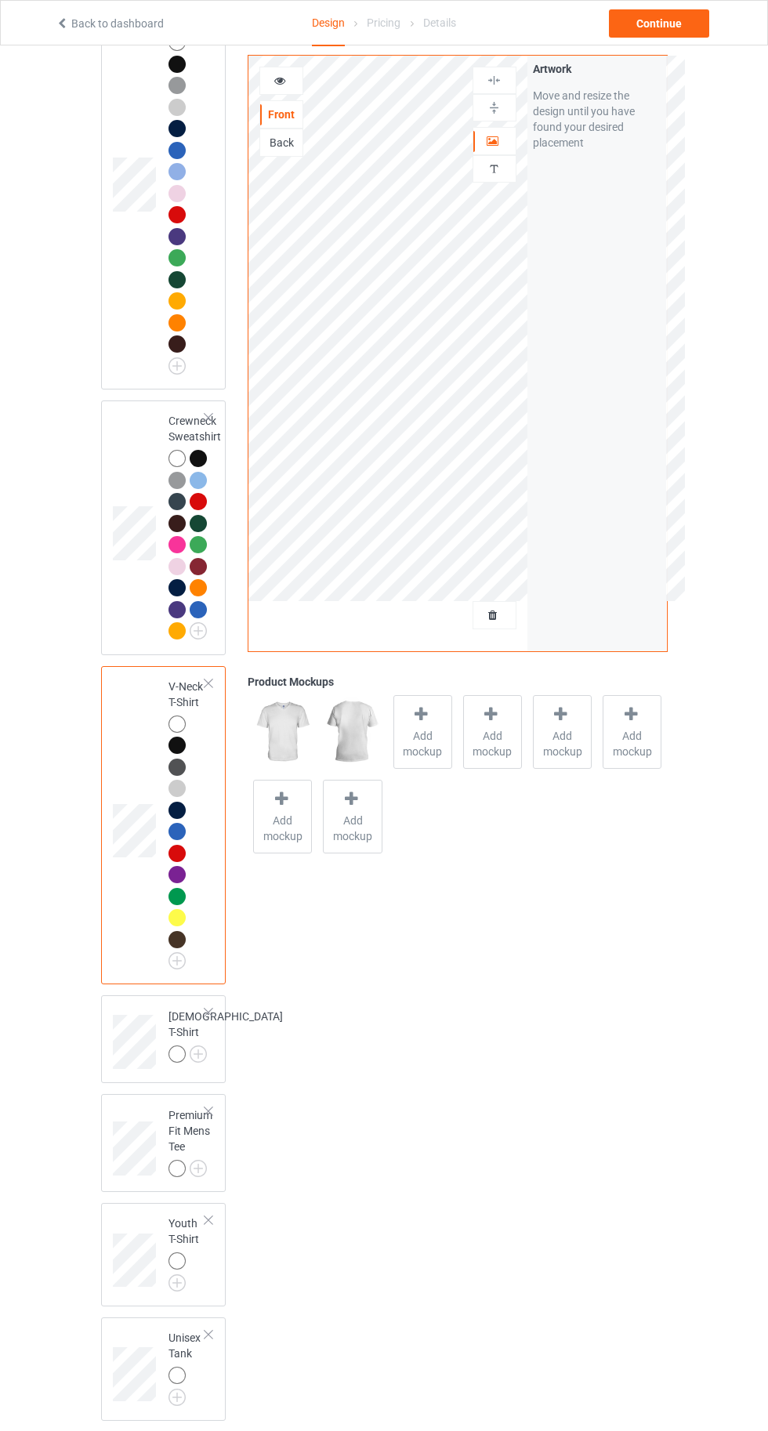
click at [0, 0] on img at bounding box center [0, 0] width 0 height 0
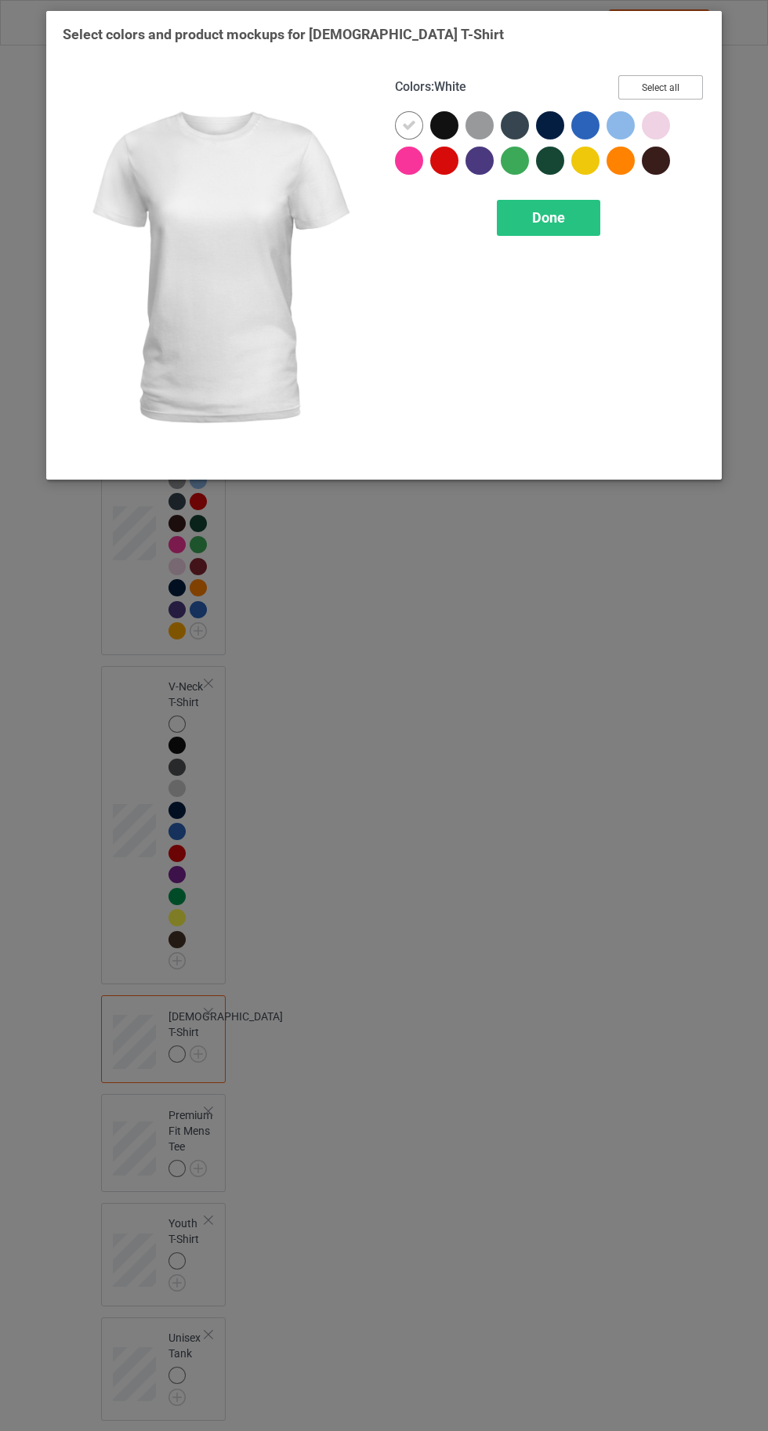
click at [674, 85] on button "Select all" at bounding box center [660, 87] width 85 height 24
click at [549, 216] on span "Done" at bounding box center [548, 217] width 33 height 16
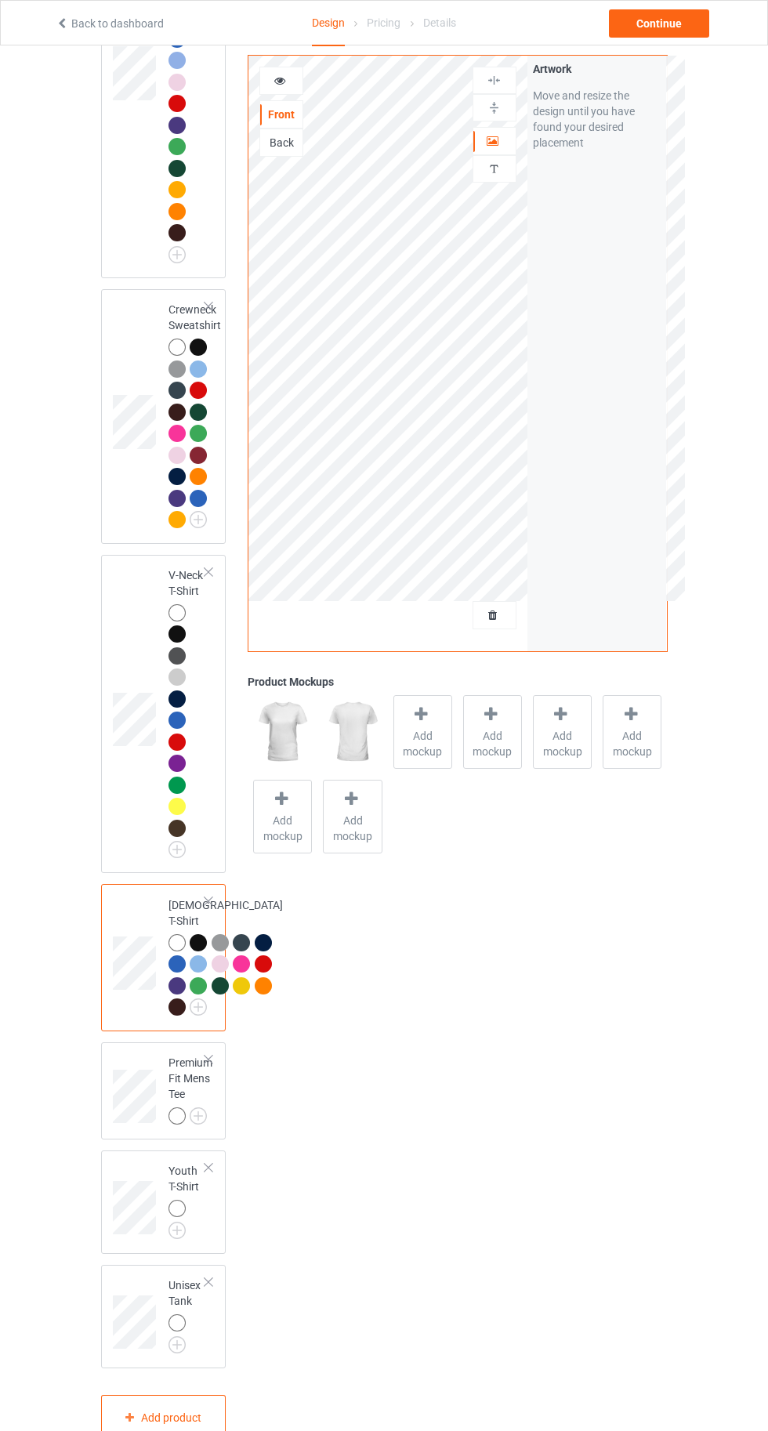
scroll to position [1318, 0]
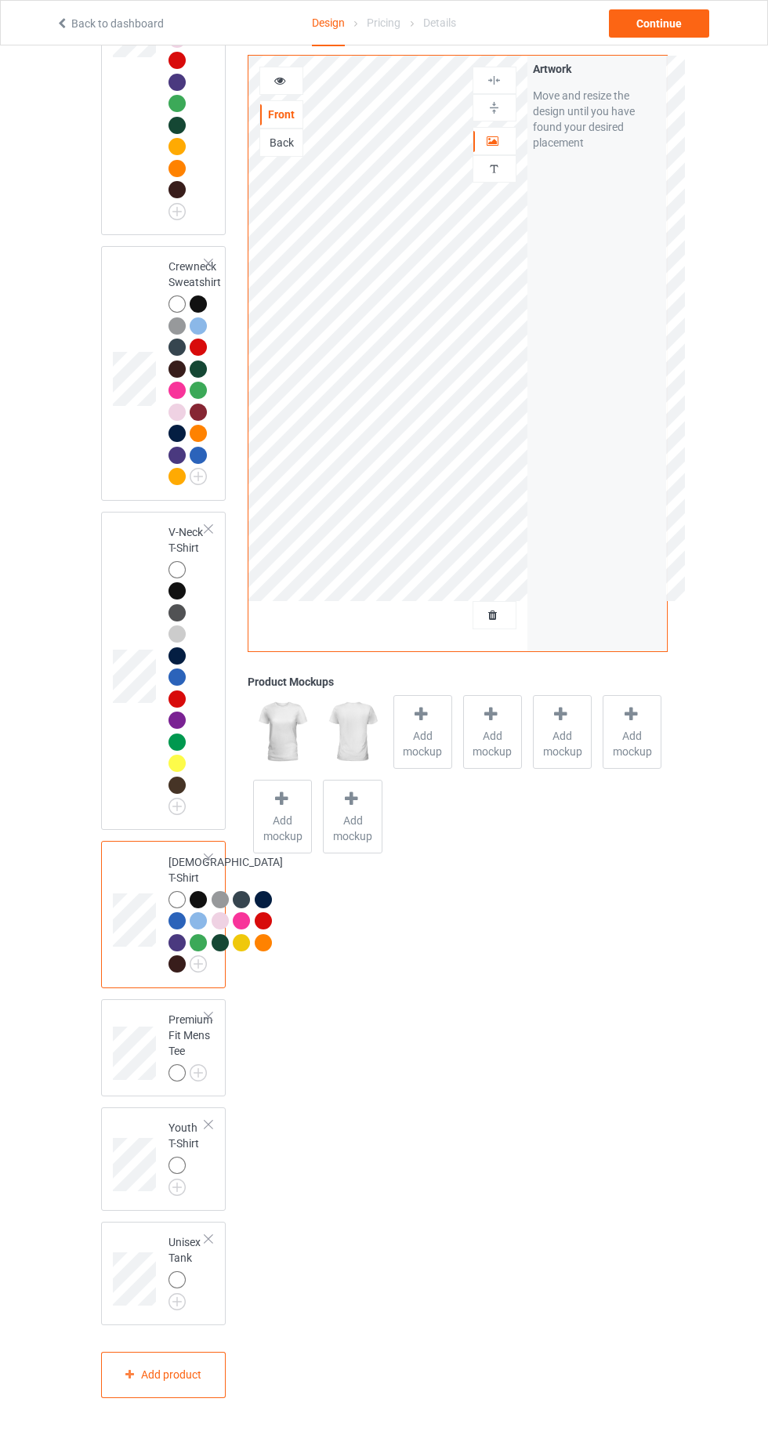
click at [0, 0] on img at bounding box center [0, 0] width 0 height 0
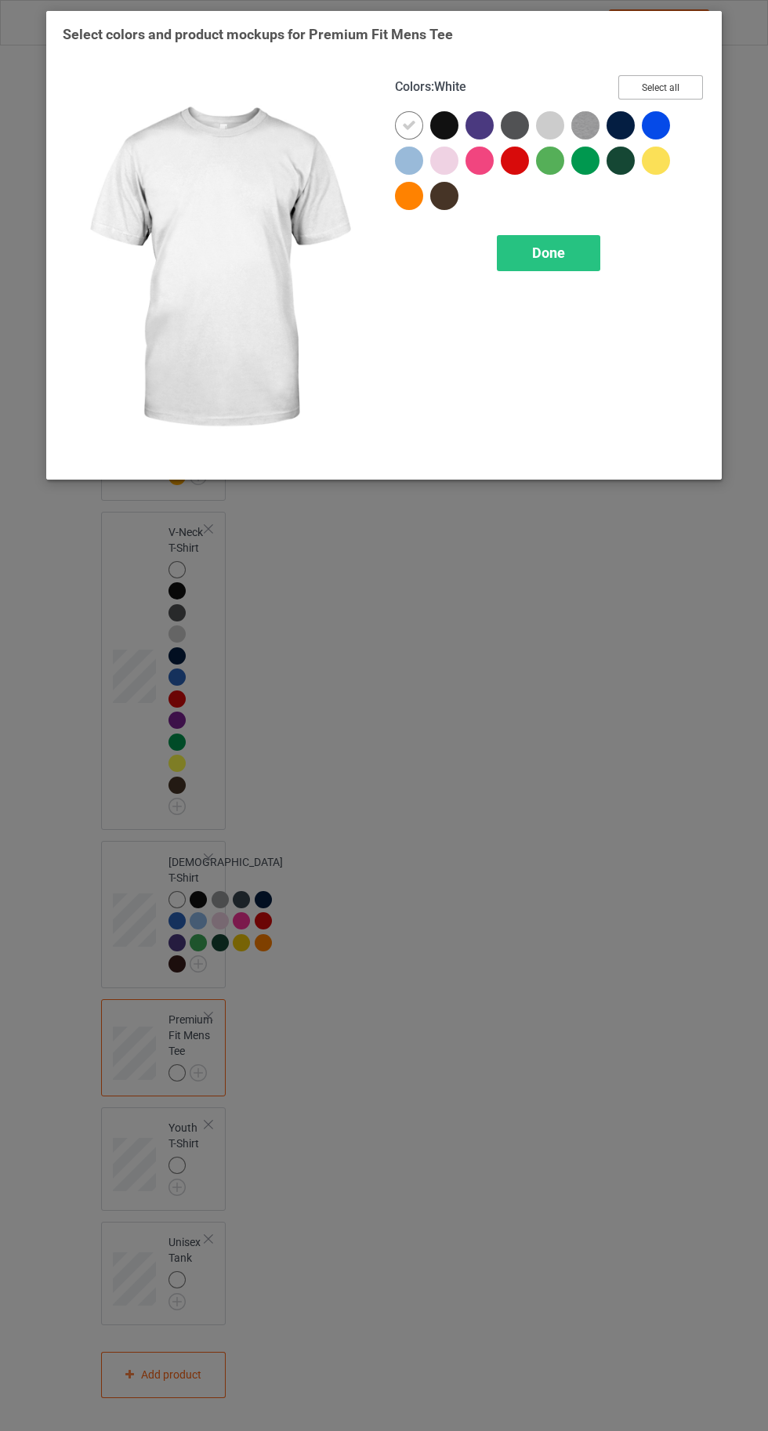
click at [675, 83] on button "Select all" at bounding box center [660, 87] width 85 height 24
click at [552, 244] on span "Done" at bounding box center [548, 252] width 33 height 16
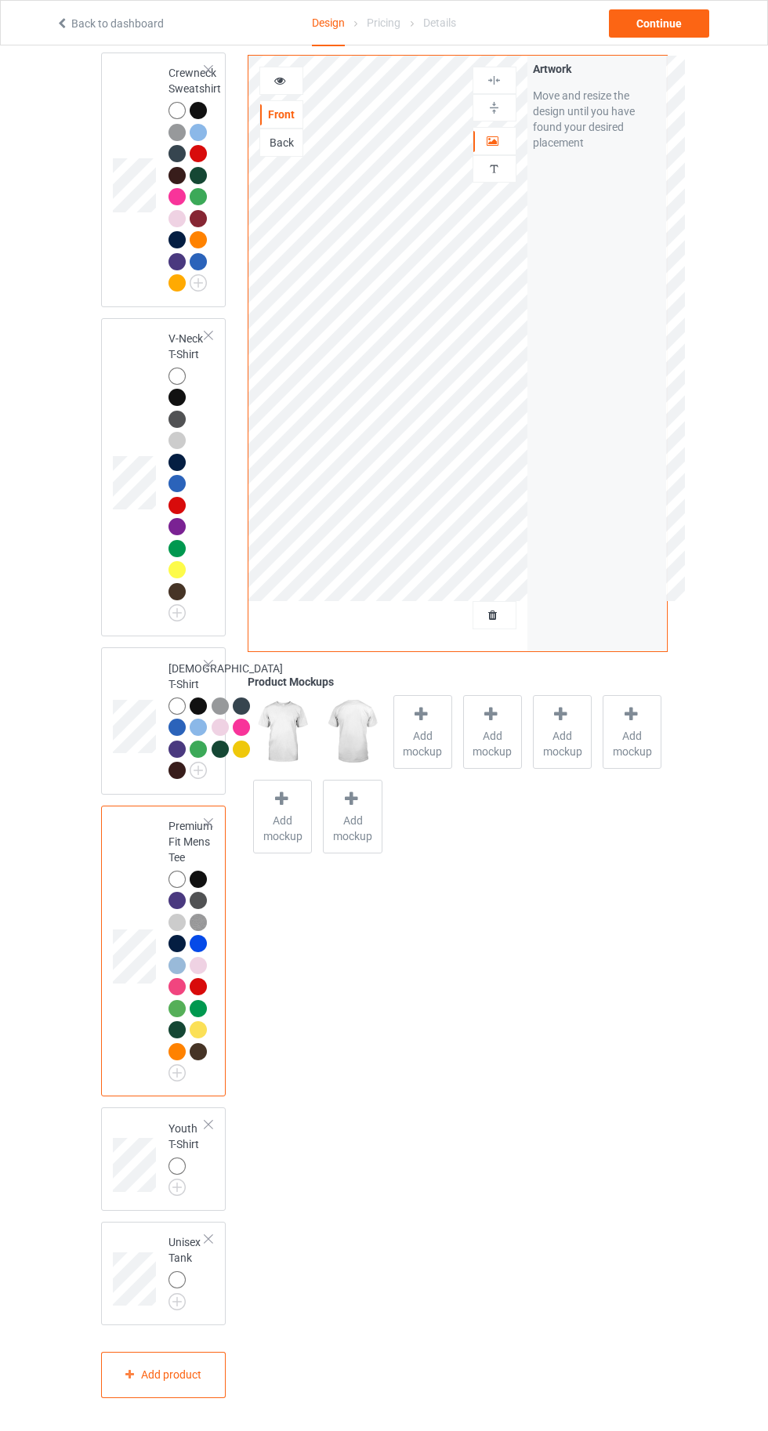
scroll to position [1511, 0]
click at [0, 0] on img at bounding box center [0, 0] width 0 height 0
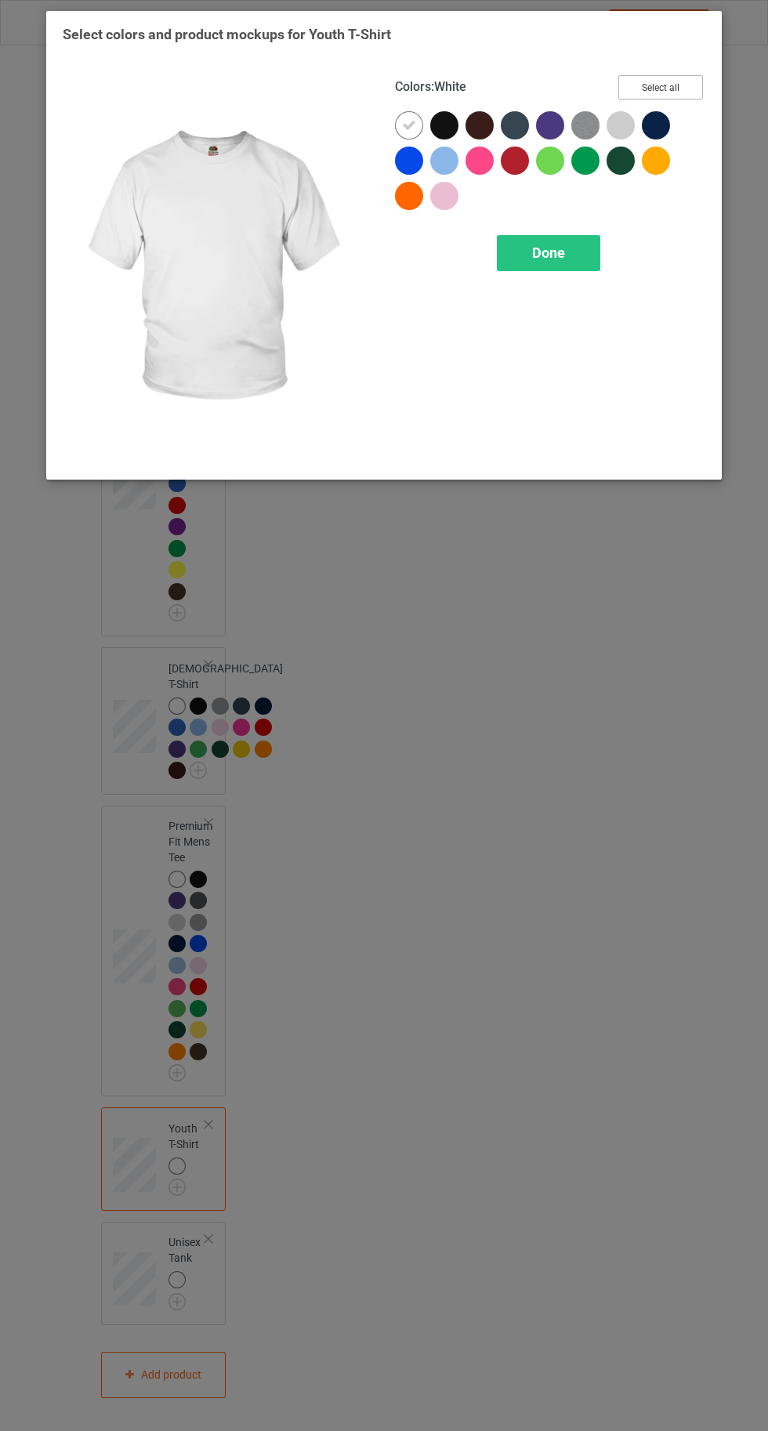
click at [664, 78] on button "Select all" at bounding box center [660, 87] width 85 height 24
click at [548, 252] on span "Done" at bounding box center [548, 252] width 33 height 16
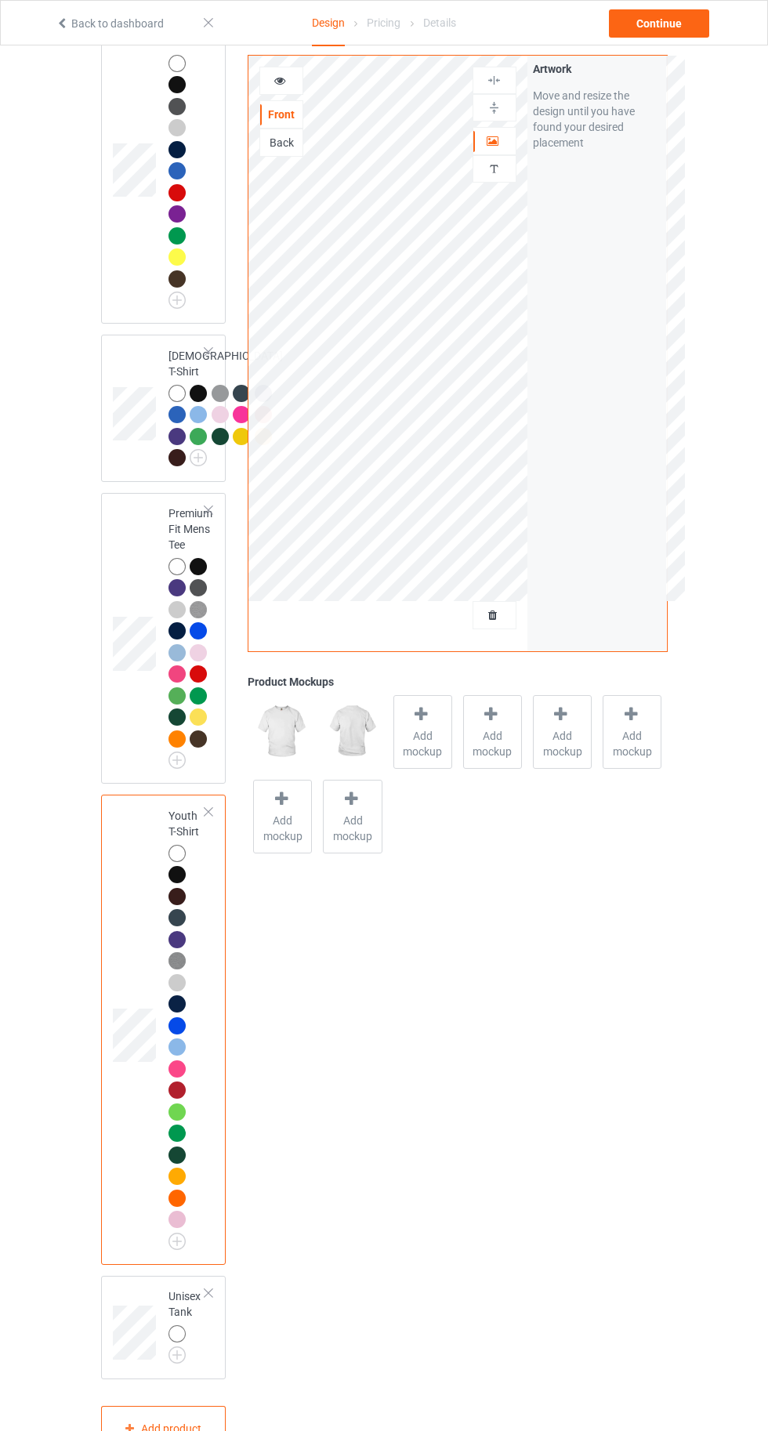
scroll to position [1878, 0]
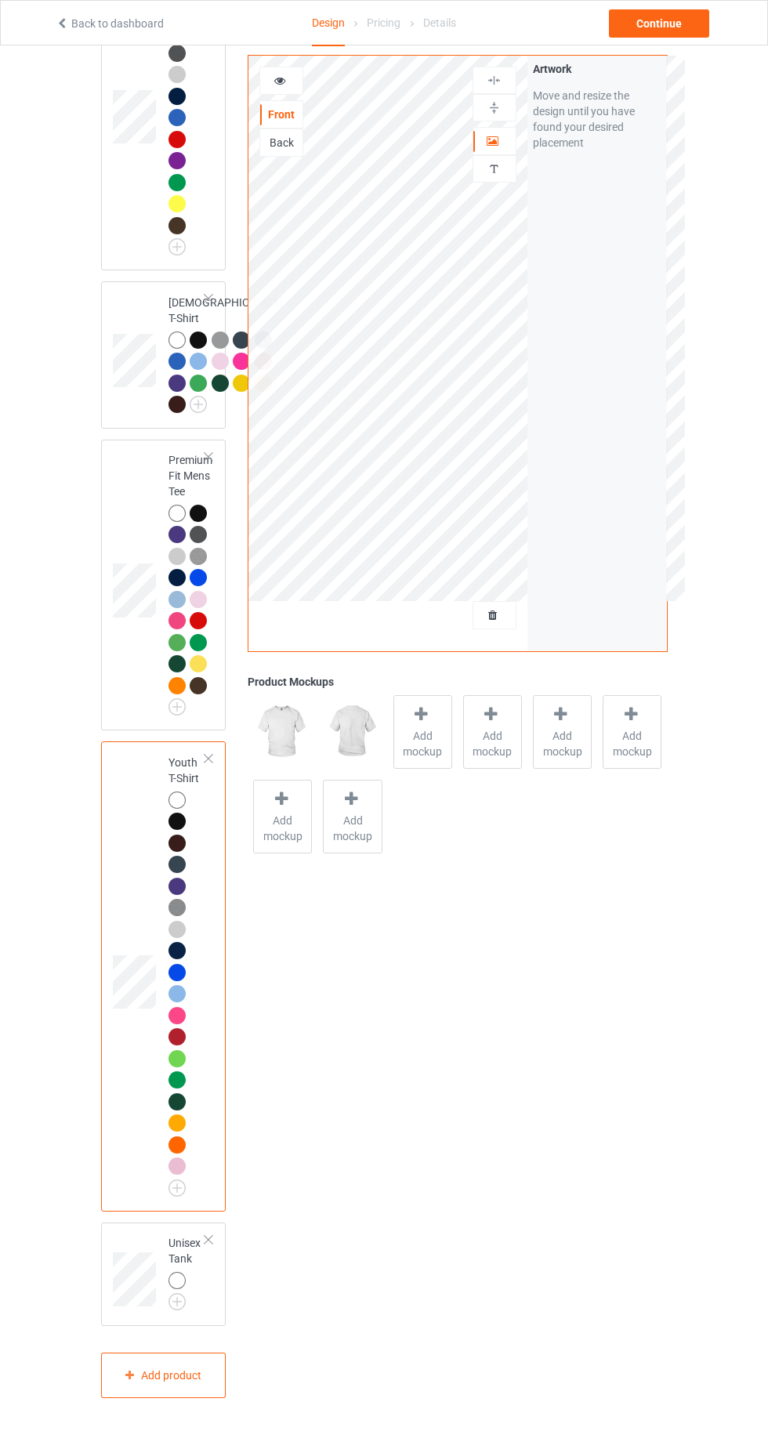
click at [0, 0] on img at bounding box center [0, 0] width 0 height 0
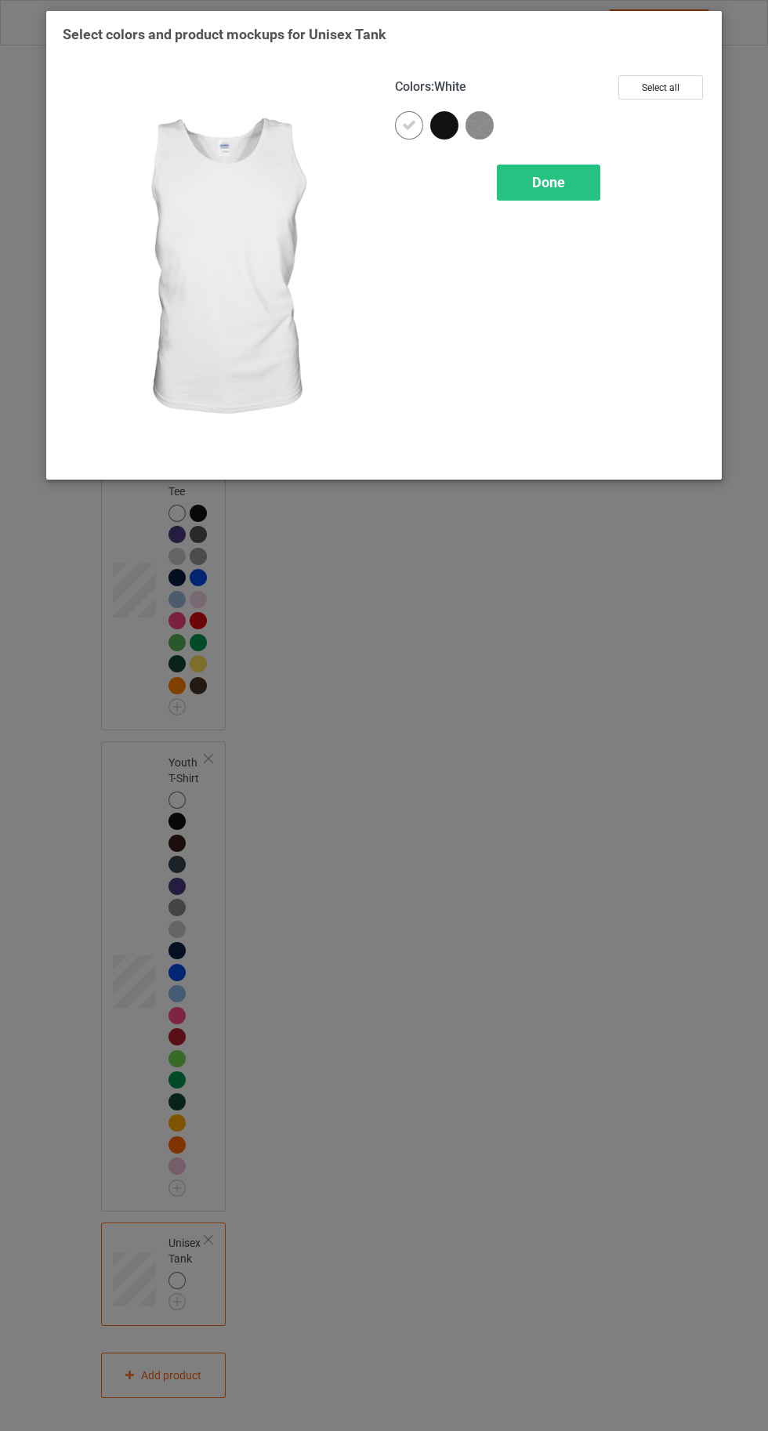
click at [658, 81] on button "Select all" at bounding box center [660, 87] width 85 height 24
click at [548, 181] on span "Done" at bounding box center [548, 182] width 33 height 16
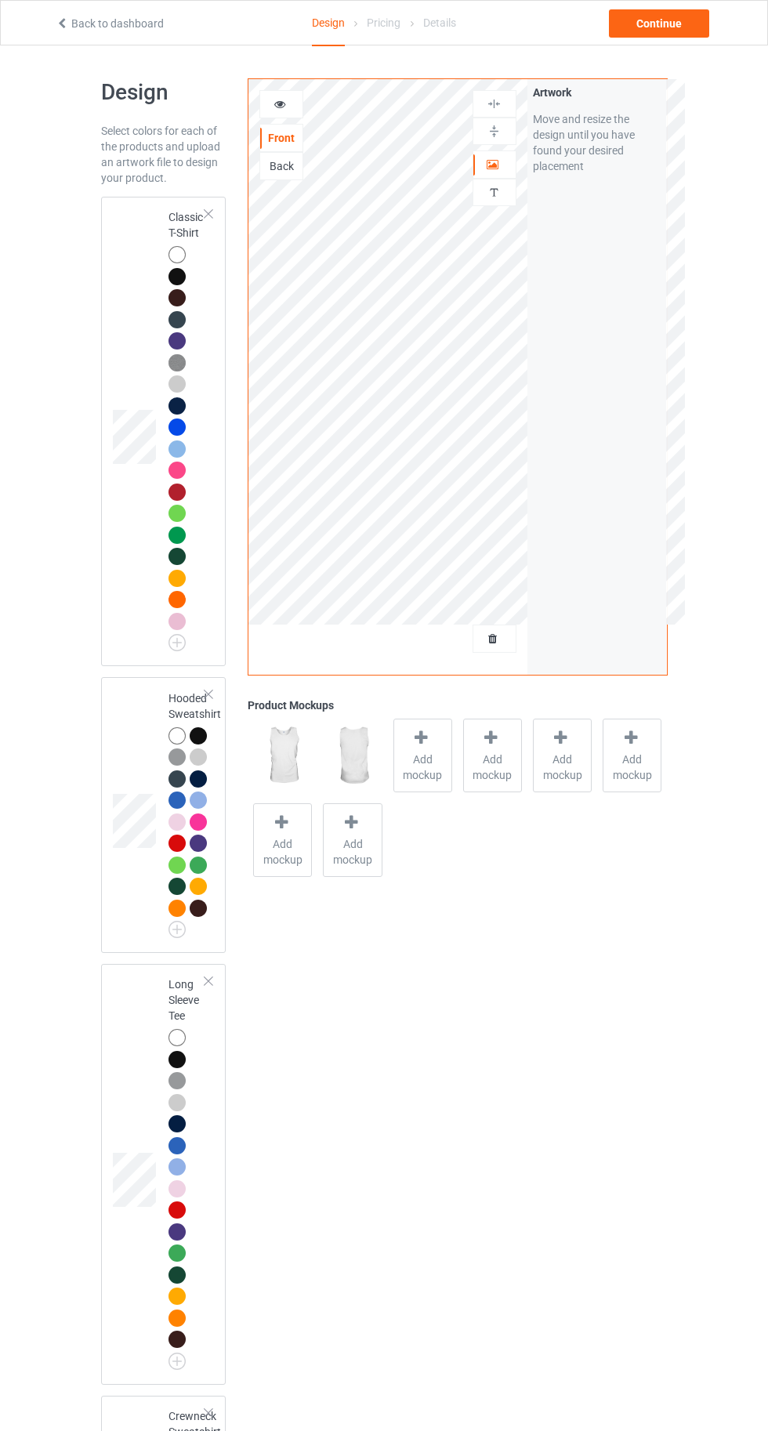
click at [174, 252] on div at bounding box center [176, 254] width 17 height 17
click at [434, 738] on div "Add mockup" at bounding box center [422, 755] width 59 height 74
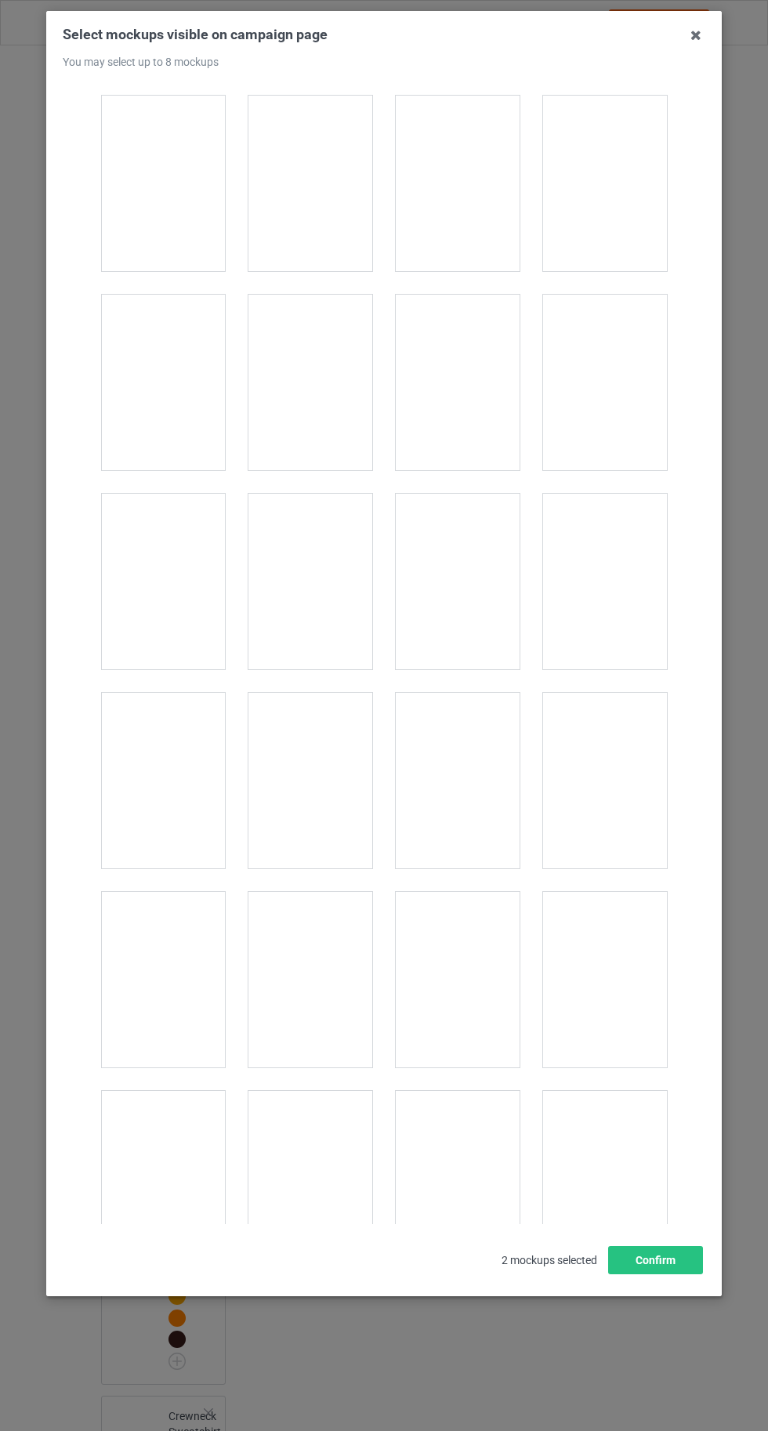
scroll to position [1998, 0]
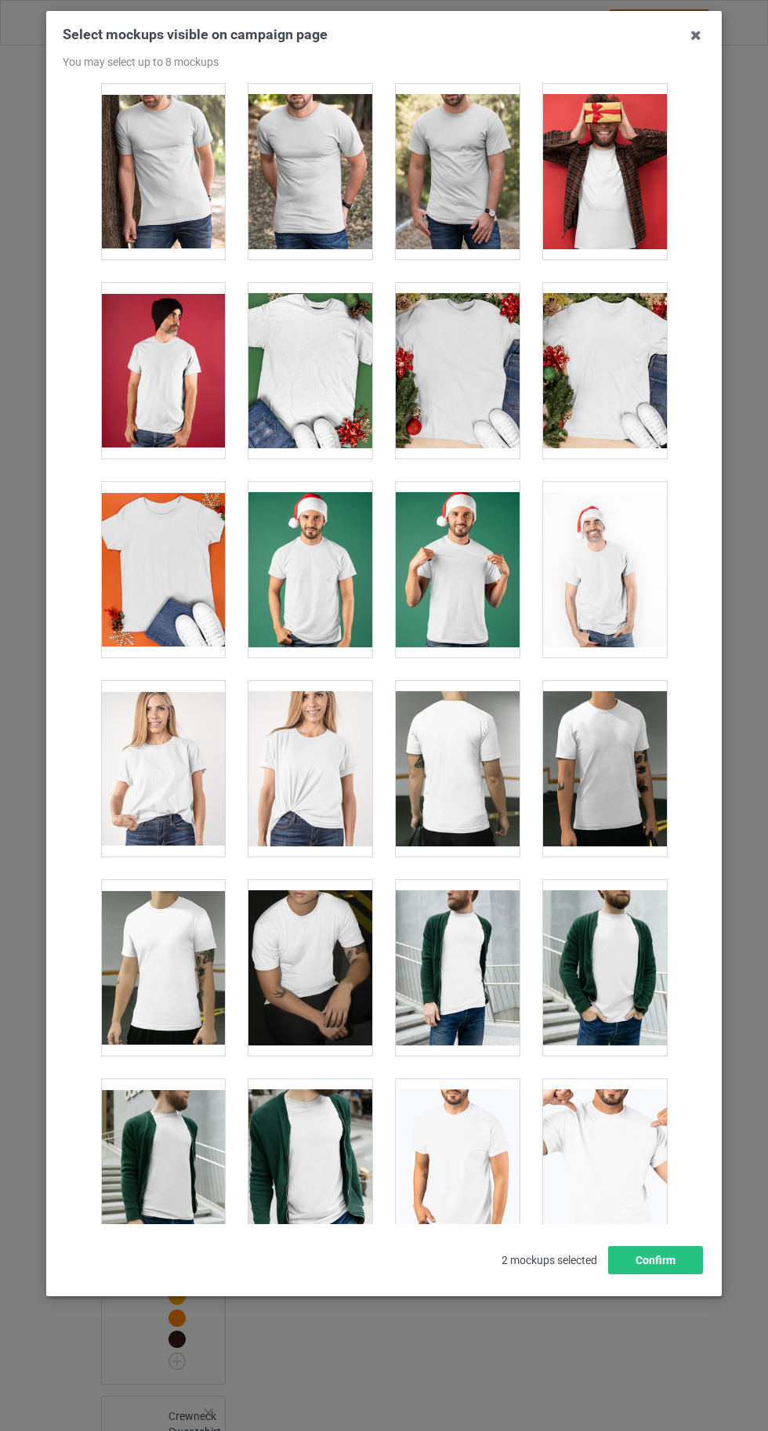
click at [309, 762] on div at bounding box center [310, 769] width 124 height 176
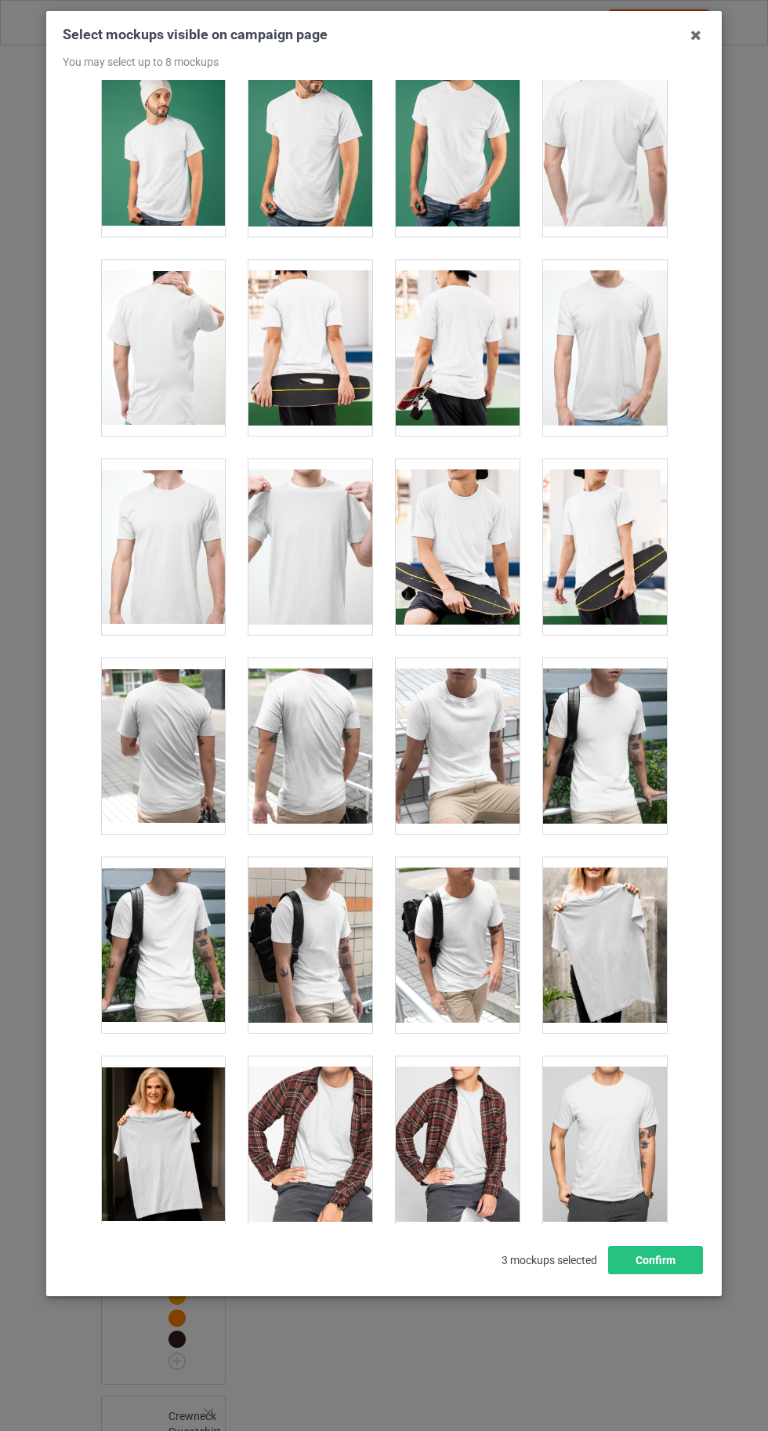
scroll to position [3411, 0]
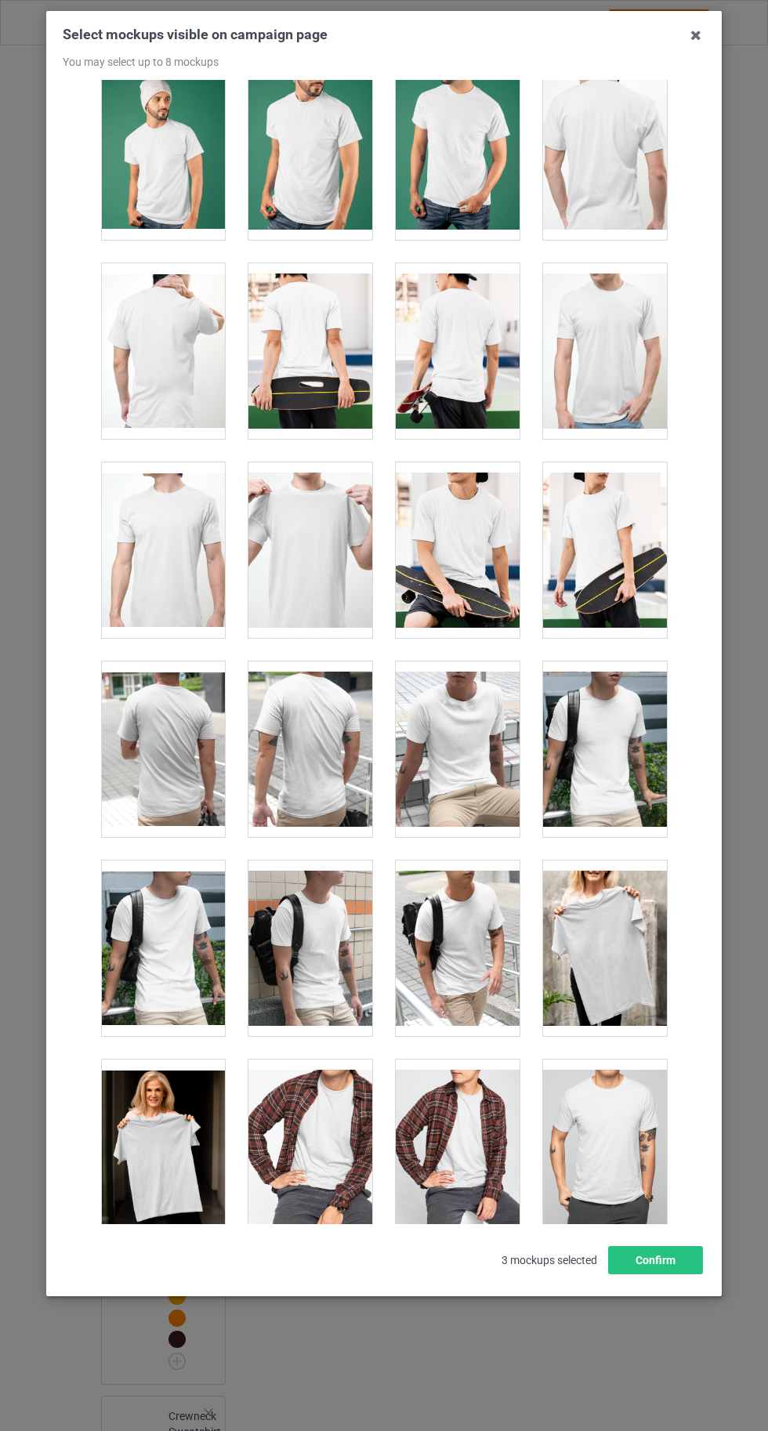
click at [480, 561] on div at bounding box center [458, 550] width 124 height 176
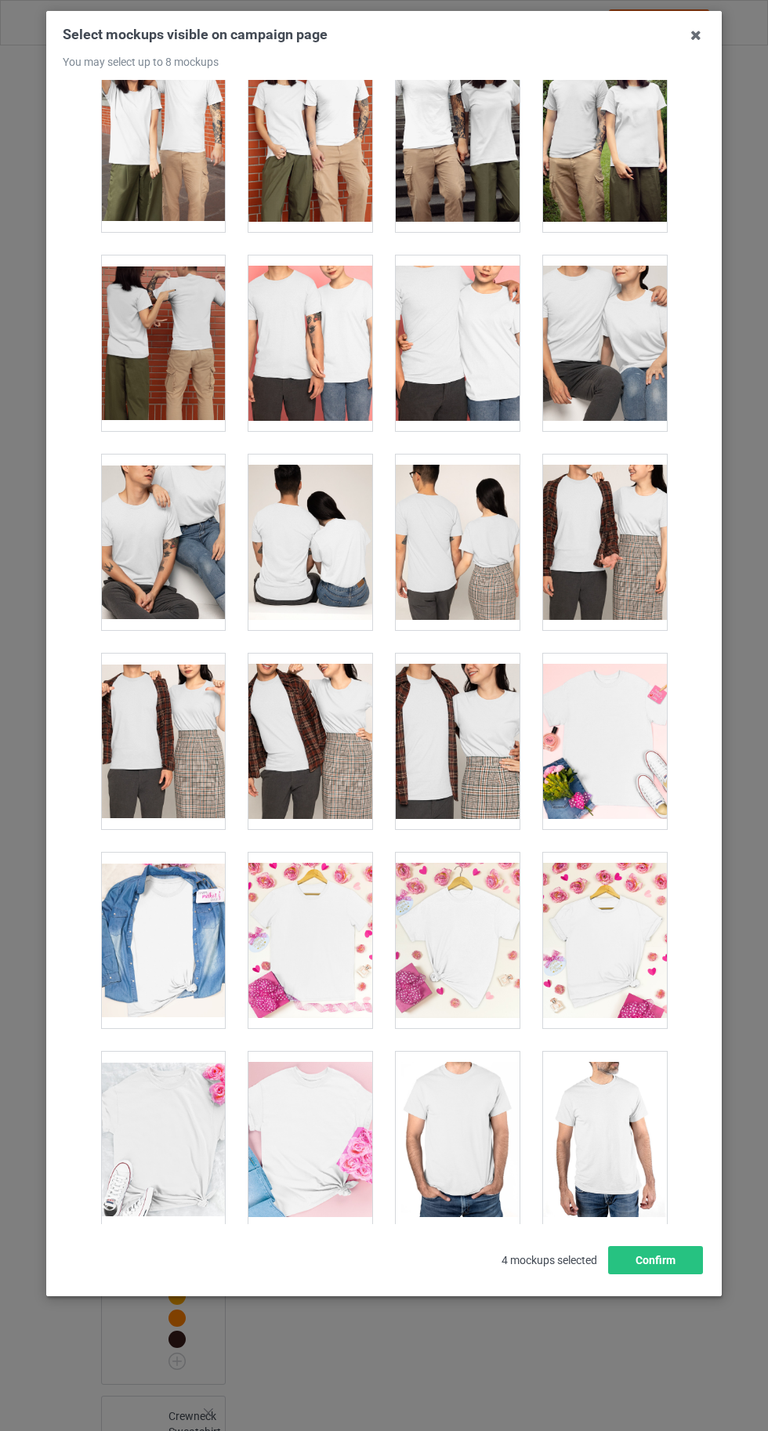
scroll to position [6049, 0]
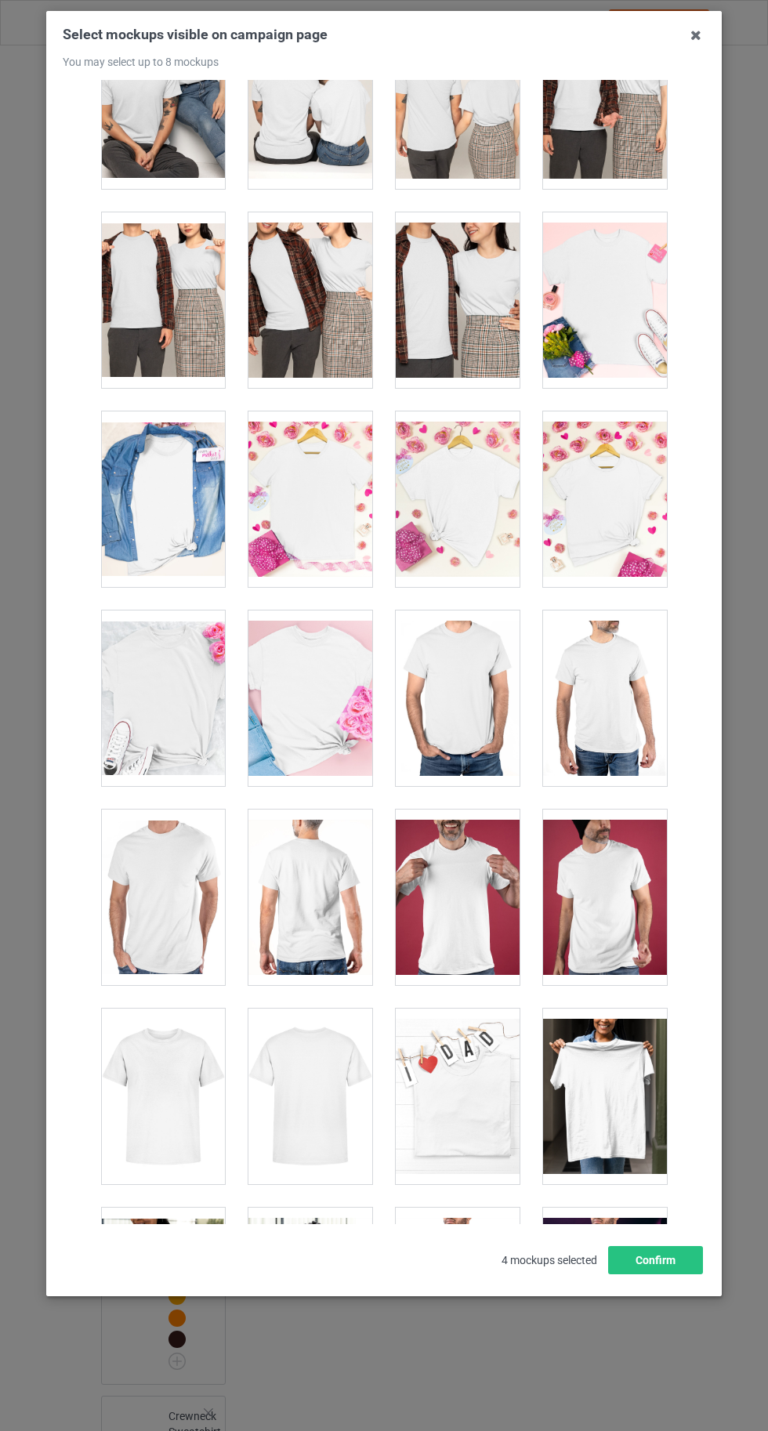
click at [339, 515] on div at bounding box center [310, 499] width 124 height 176
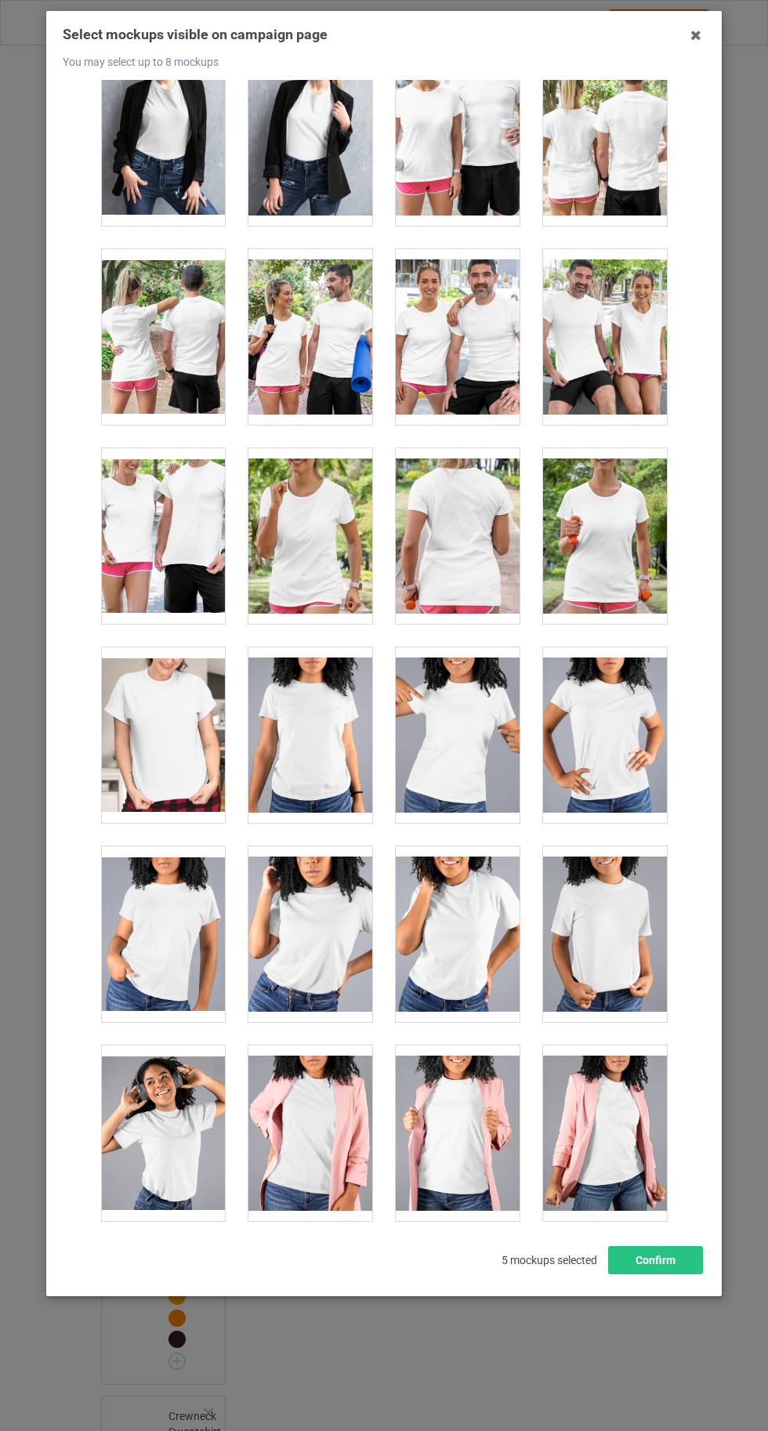
scroll to position [21605, 0]
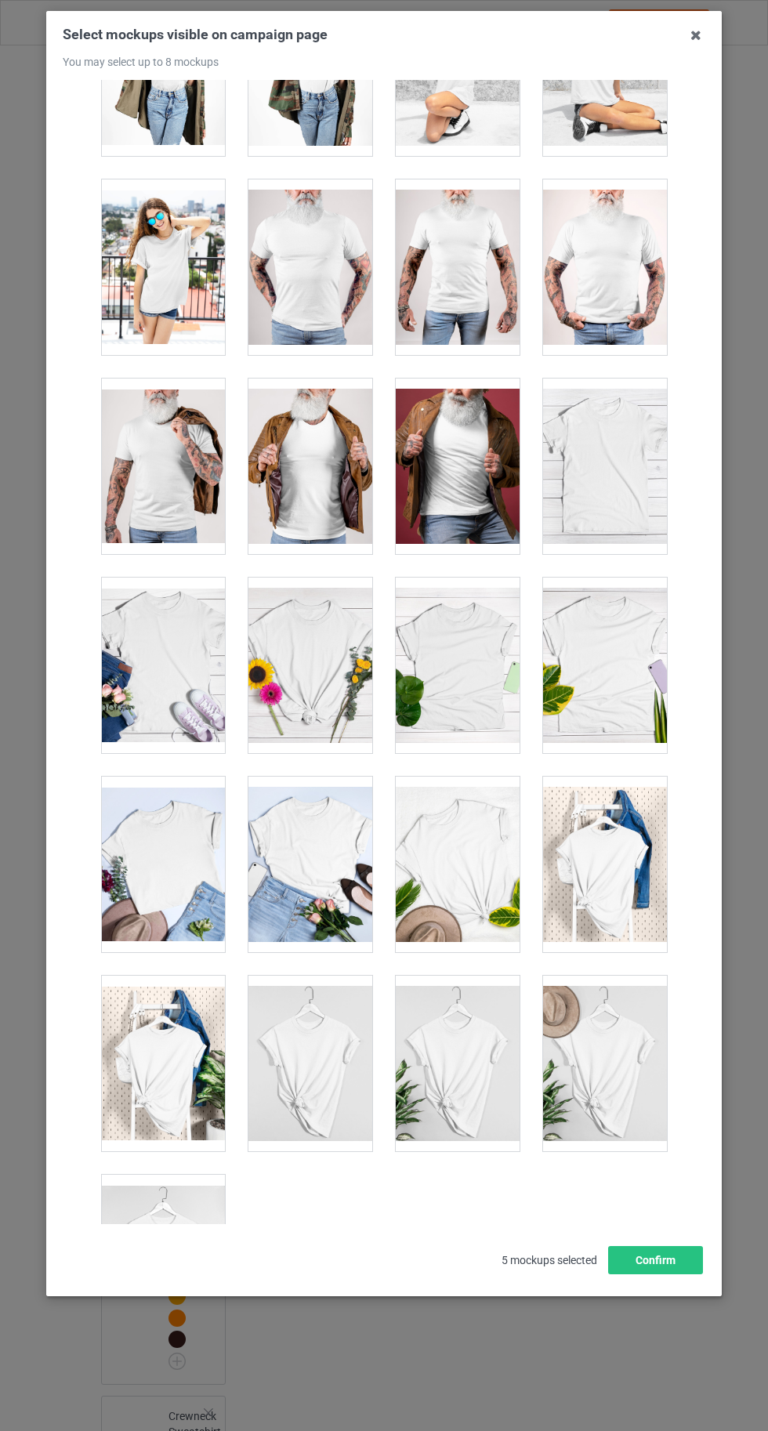
click at [168, 1240] on div at bounding box center [163, 1263] width 124 height 176
click at [668, 1274] on button "Confirm" at bounding box center [655, 1260] width 95 height 28
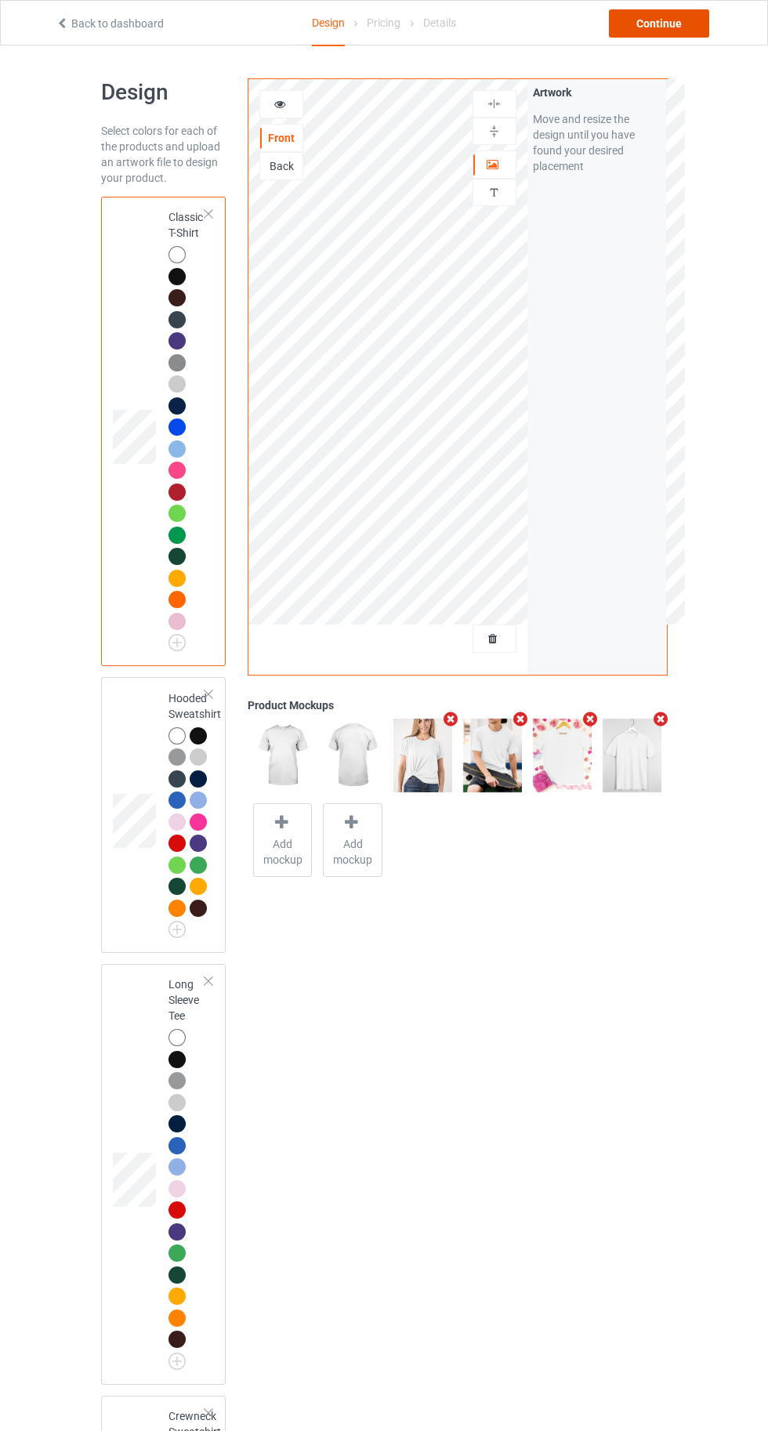
click at [668, 18] on div "Continue" at bounding box center [659, 23] width 100 height 28
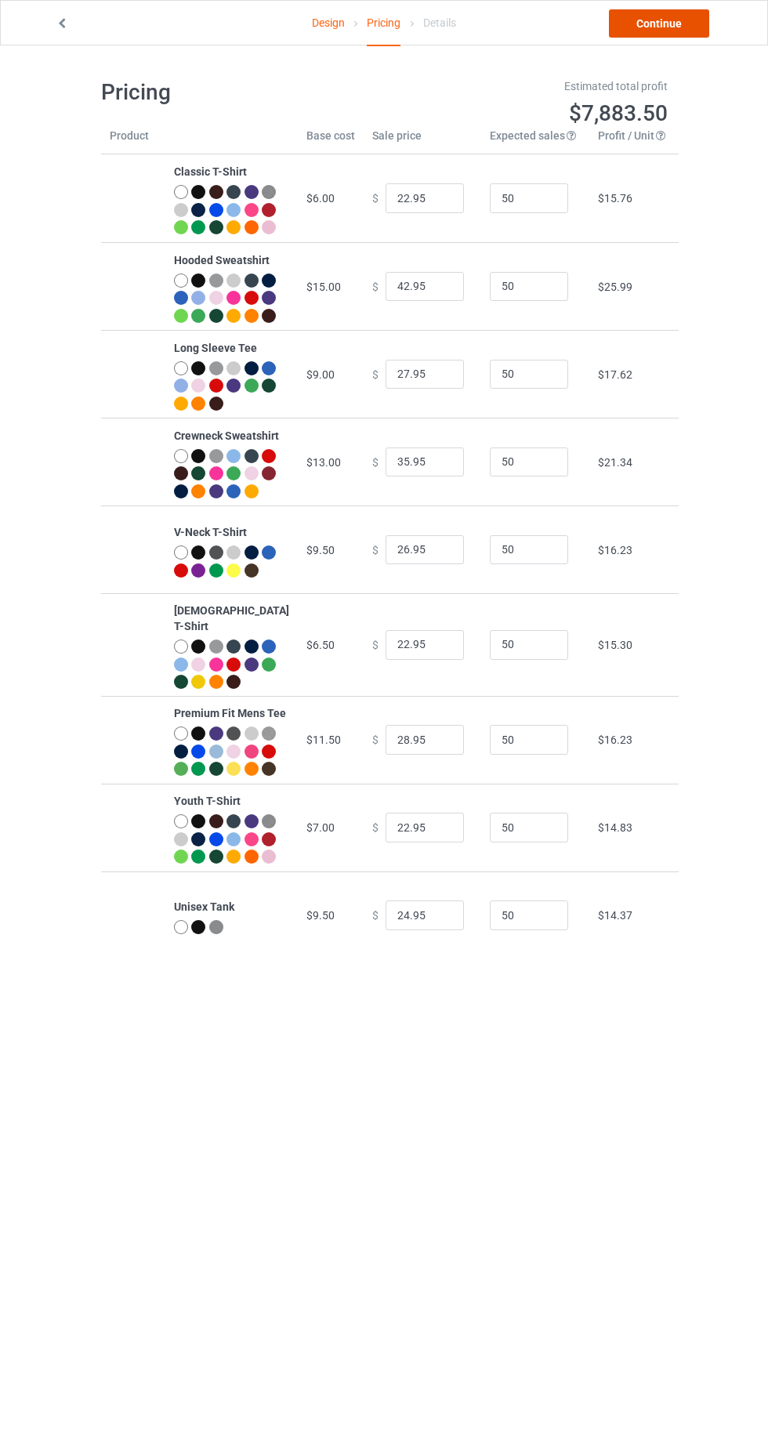
click at [675, 14] on link "Continue" at bounding box center [659, 23] width 100 height 28
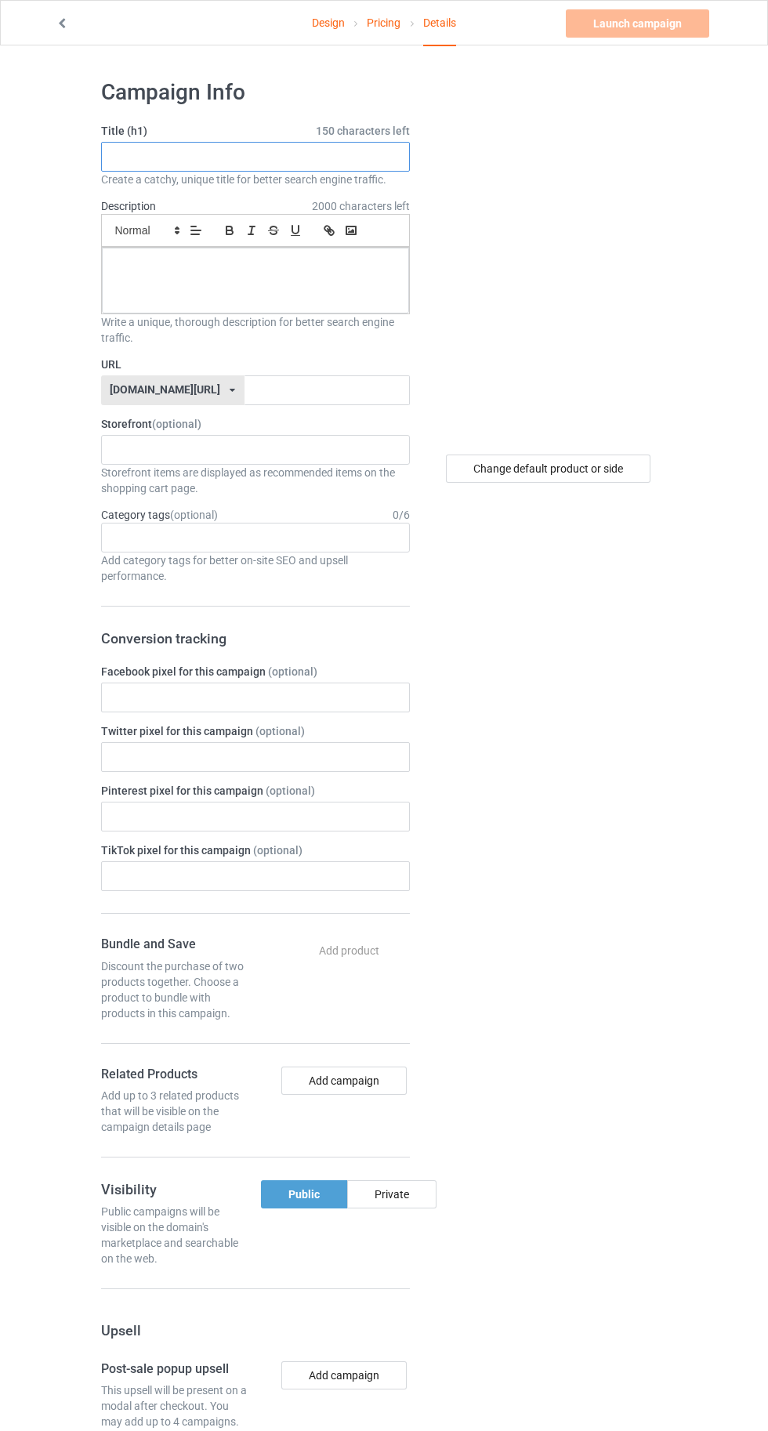
click at [201, 154] on input "text" at bounding box center [255, 157] width 309 height 30
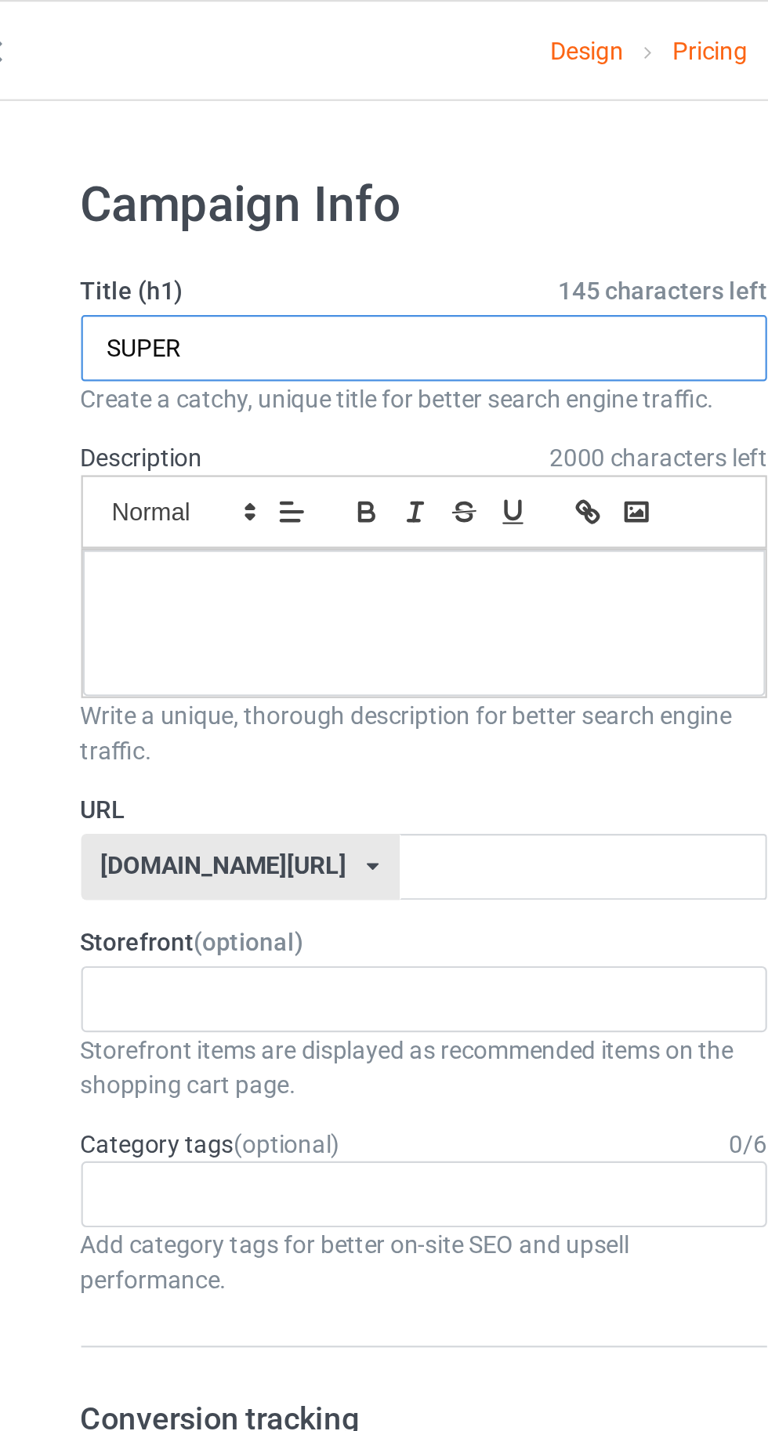
type input "SUPER"
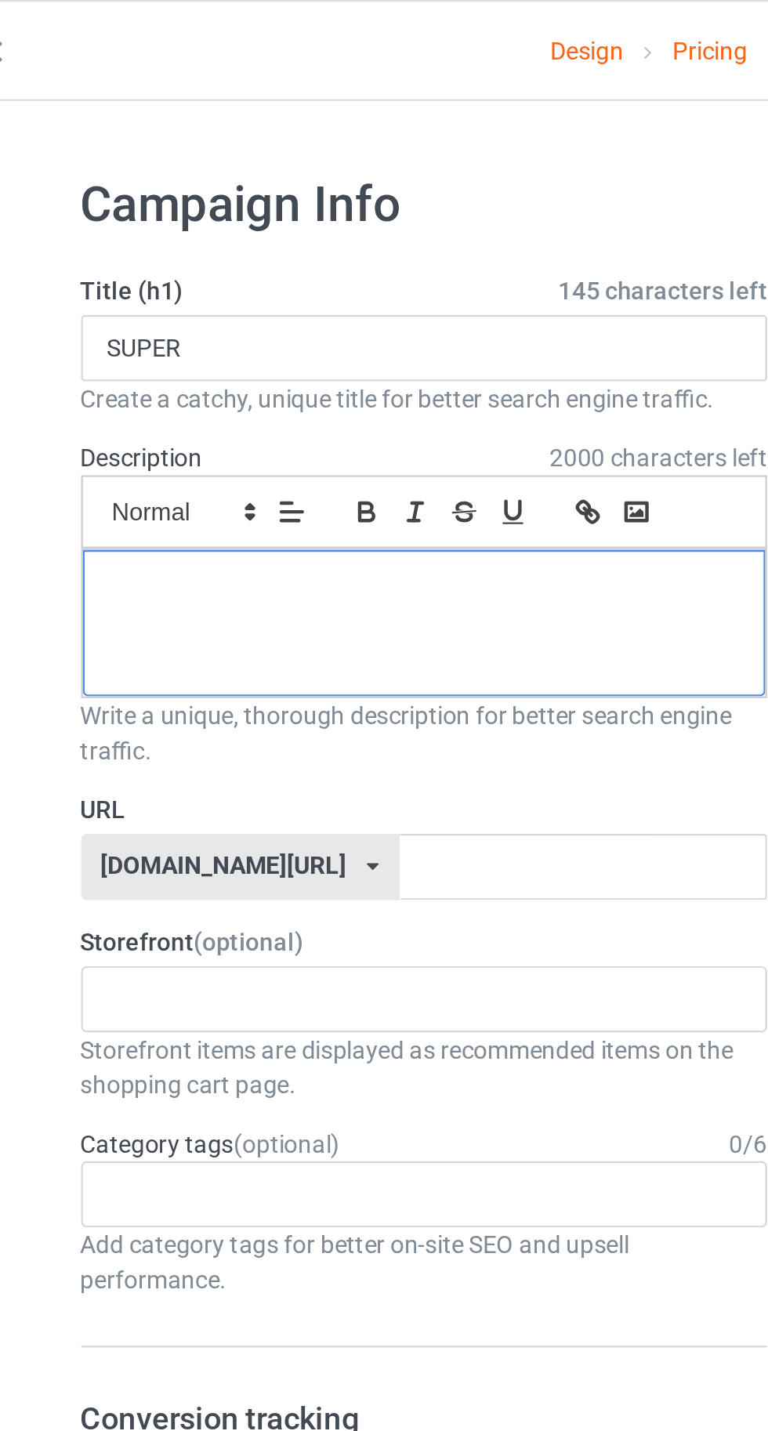
click at [150, 305] on div at bounding box center [255, 281] width 307 height 66
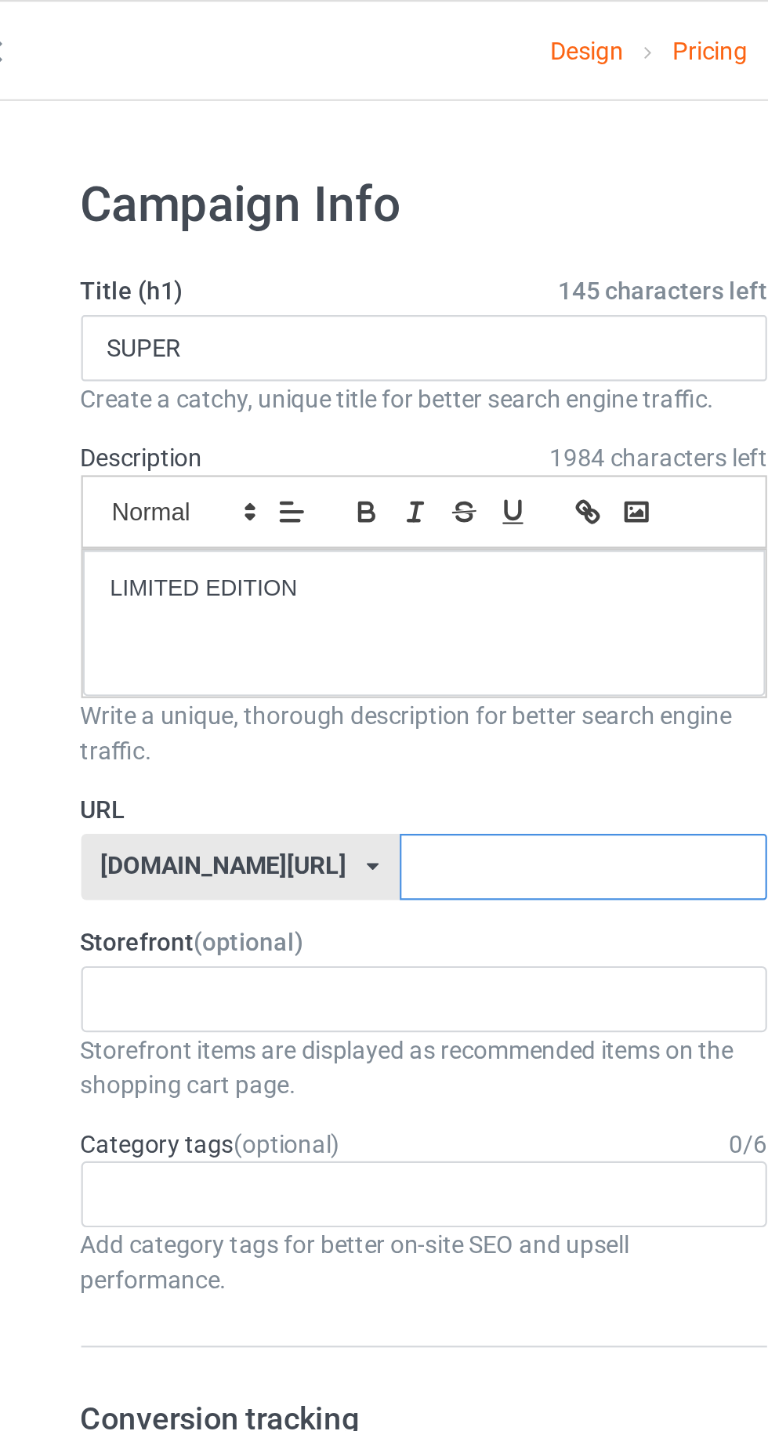
click at [342, 384] on input "text" at bounding box center [326, 390] width 165 height 30
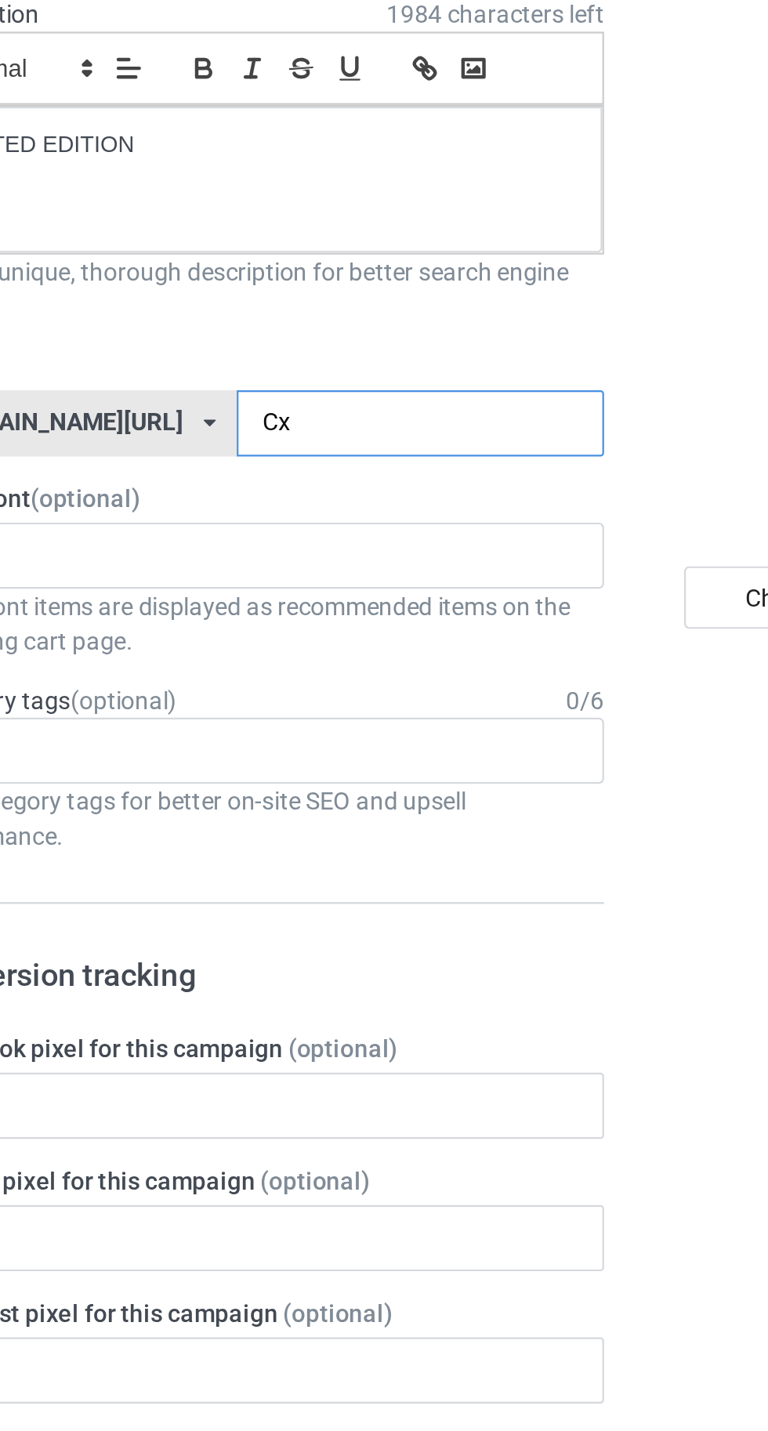
type input "Cxz"
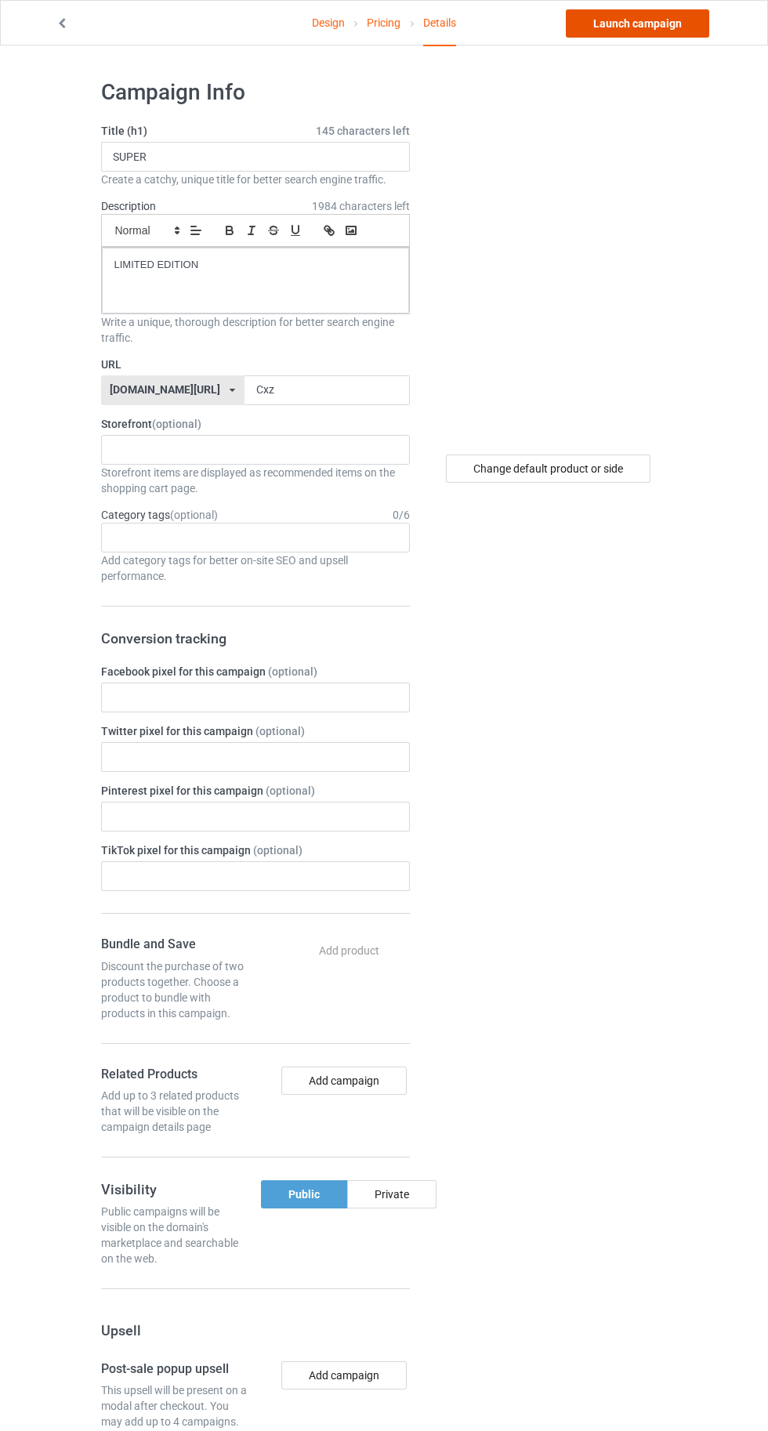
click at [633, 25] on link "Launch campaign" at bounding box center [637, 23] width 143 height 28
